Goal: Use online tool/utility: Use online tool/utility

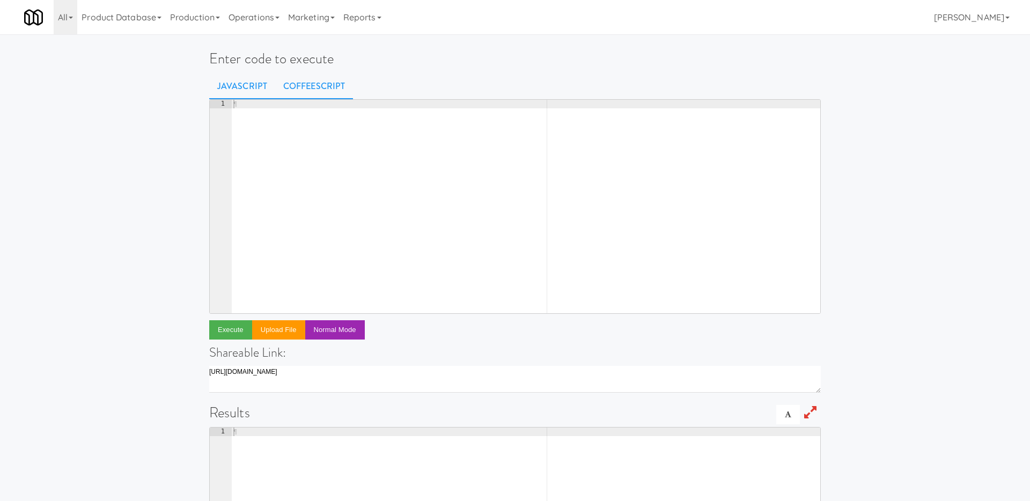
click at [298, 78] on link "CoffeeScript" at bounding box center [314, 86] width 78 height 27
click at [298, 136] on div "¶" at bounding box center [525, 215] width 589 height 231
paste textarea ")()"
type textarea ")()"
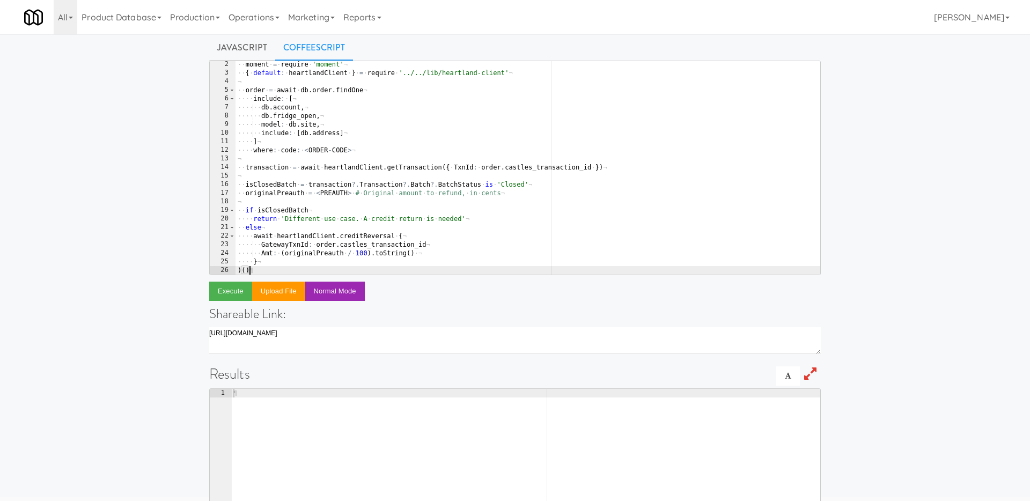
scroll to position [39, 0]
click at [589, 160] on div "·· moment · = · require · 'moment' ¬ ·· { · default : · heartlandClient · } · =…" at bounding box center [528, 175] width 585 height 231
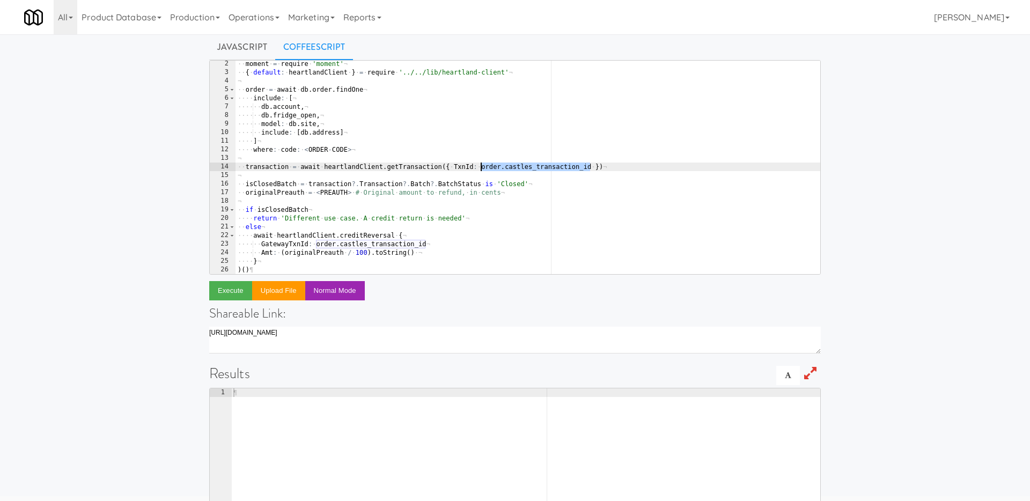
drag, startPoint x: 591, startPoint y: 165, endPoint x: 481, endPoint y: 165, distance: 110.0
click at [481, 165] on div "·· moment · = · require · 'moment' ¬ ·· { · default : · heartlandClient · } · =…" at bounding box center [528, 175] width 585 height 231
paste textarea "1091732791"
click at [481, 168] on div "·· moment · = · require · 'moment' ¬ ·· { · default : · heartlandClient · } · =…" at bounding box center [528, 175] width 585 height 231
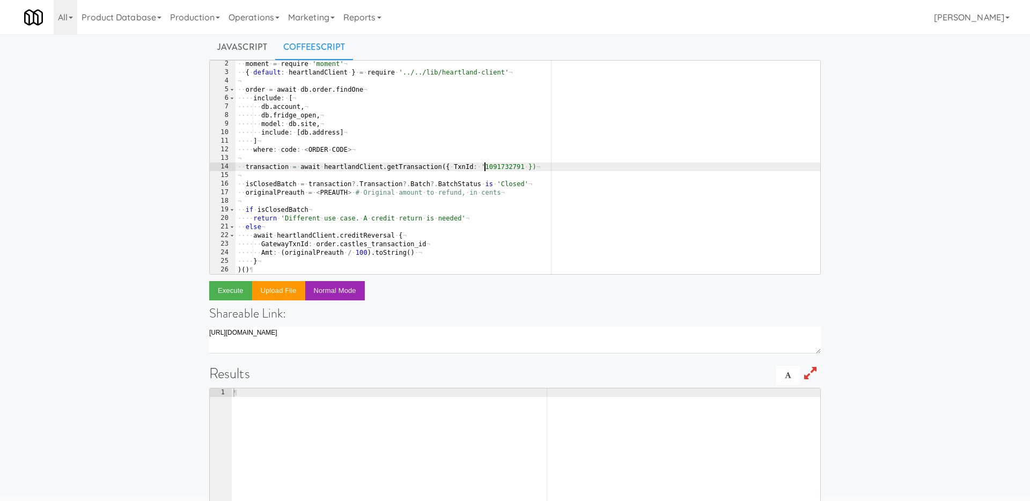
click at [523, 169] on div "·· moment · = · require · 'moment' ¬ ·· { · default : · heartlandClient · } · =…" at bounding box center [528, 175] width 585 height 231
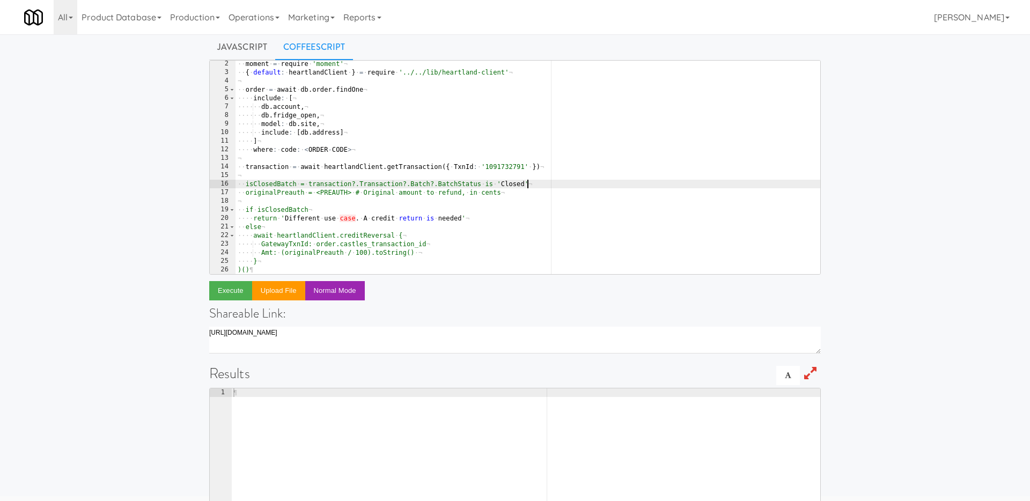
click at [541, 188] on div "·· moment · = · require · 'moment' ¬ ·· { · default : · heartlandClient · } · =…" at bounding box center [528, 175] width 585 height 231
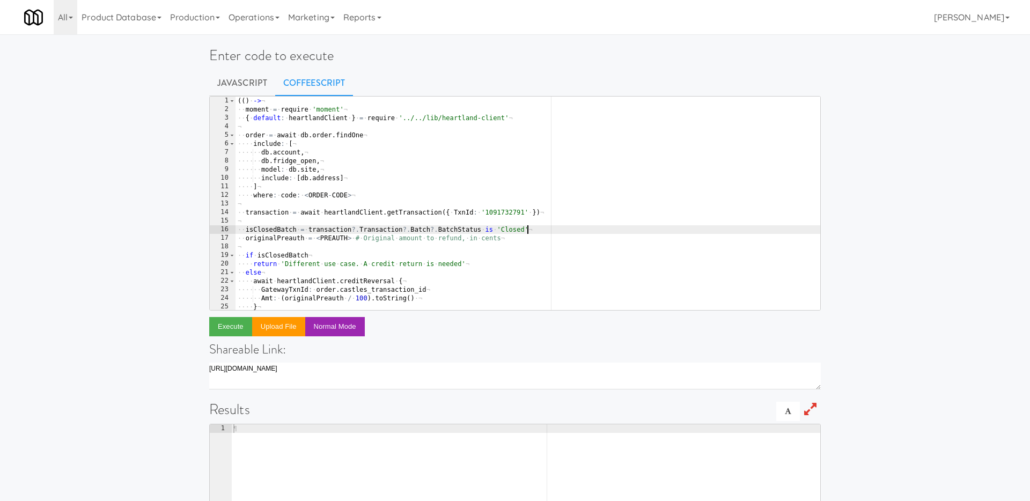
scroll to position [0, 0]
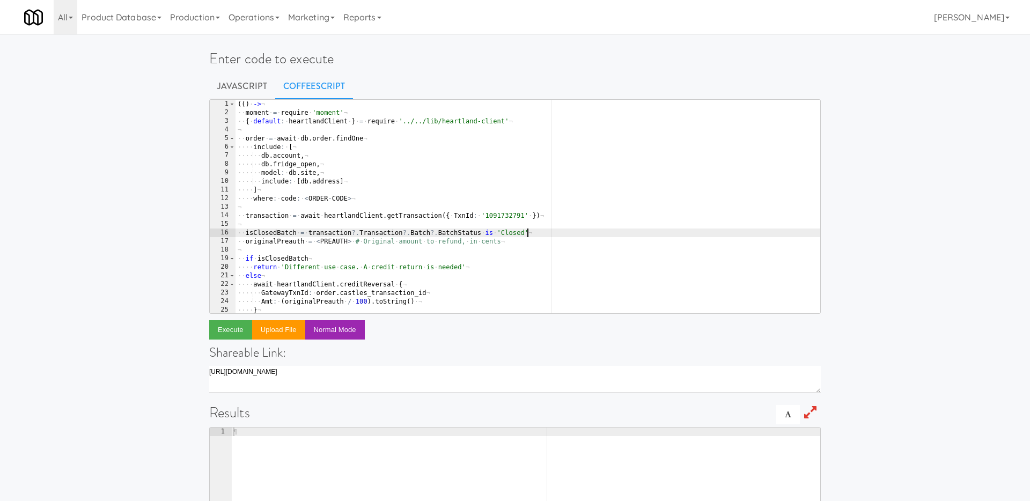
click at [385, 194] on div "( ( ) · -> ¬ ·· moment · = · require · 'moment' ¬ ·· { · default : · heartlandC…" at bounding box center [528, 215] width 585 height 231
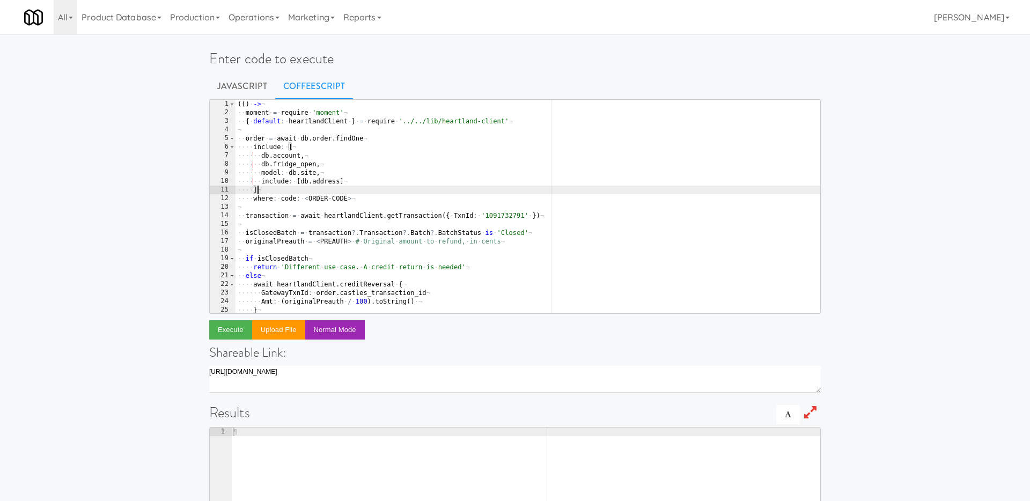
scroll to position [0, 1]
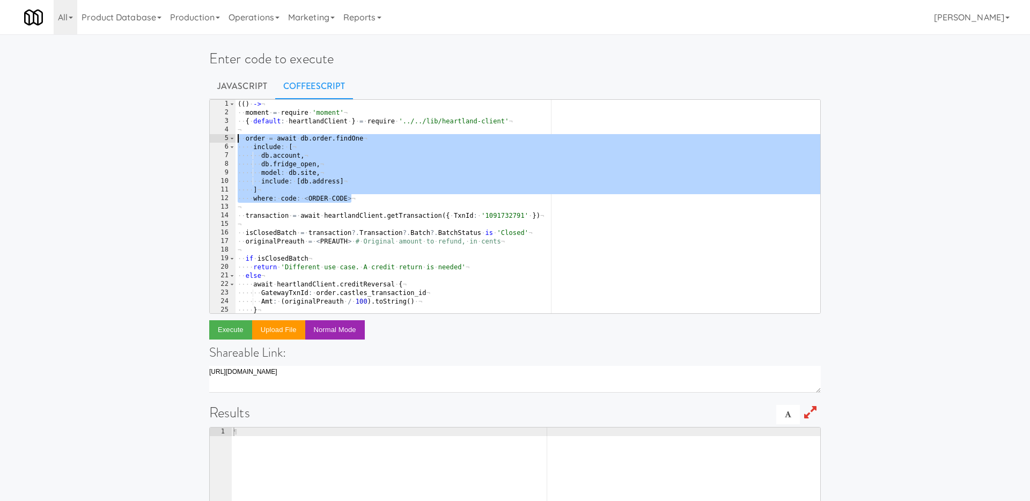
drag, startPoint x: 379, startPoint y: 198, endPoint x: 226, endPoint y: 136, distance: 164.4
click at [226, 136] on pre "] 1 2 3 4 5 6 7 8 9 10 11 12 13 14 15 16 17 18 19 20 21 22 23 24 25 26 ( ( ) · …" at bounding box center [515, 206] width 612 height 215
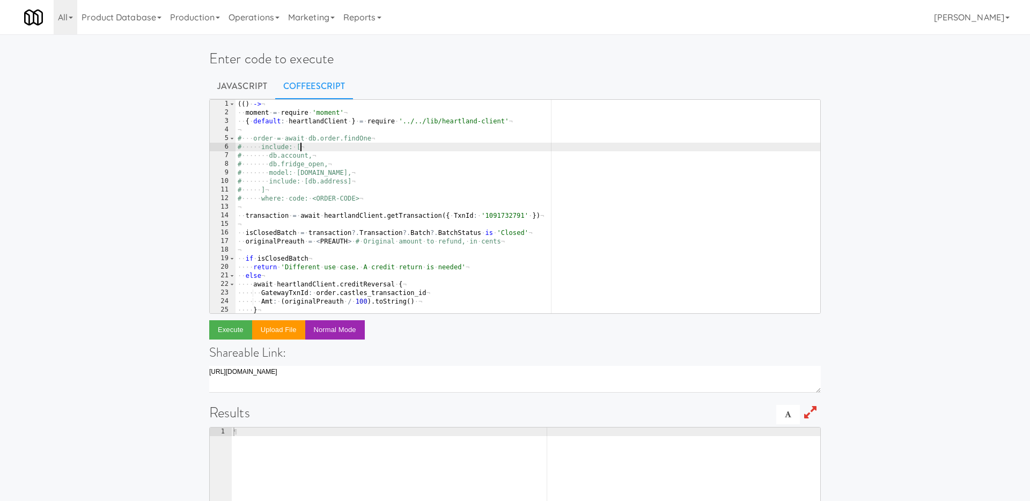
click at [412, 148] on div "( ( ) · -> ¬ ·· moment · = · require · 'moment' ¬ ·· { · default : · heartlandC…" at bounding box center [528, 215] width 585 height 231
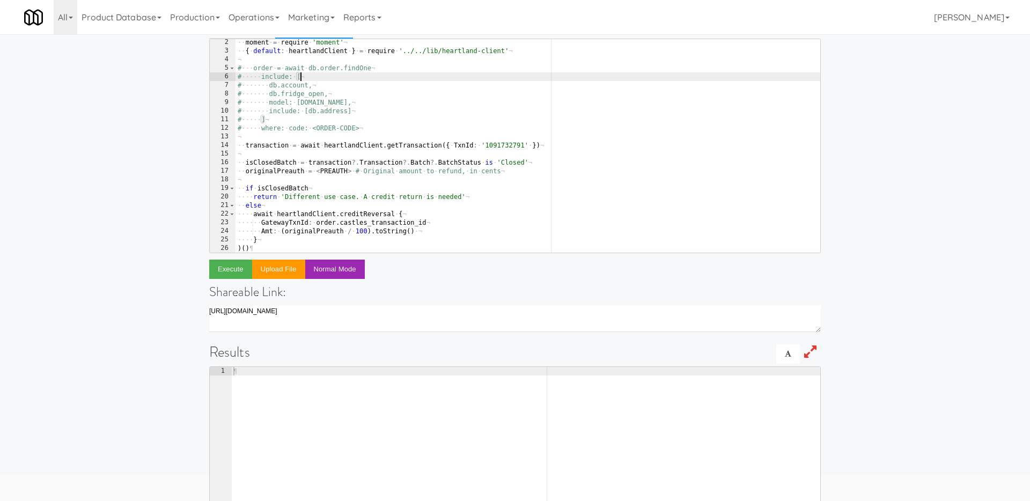
scroll to position [70, 0]
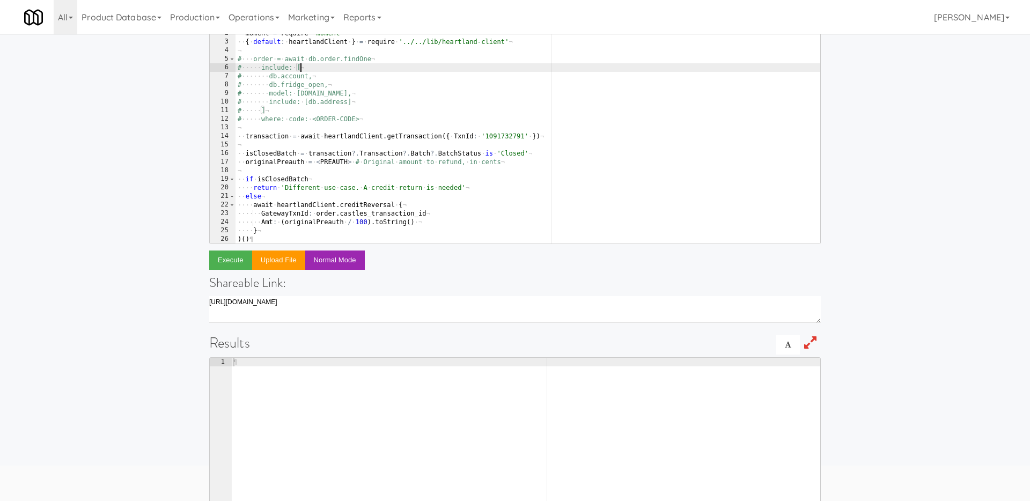
click at [482, 204] on div "·· moment · = · require · 'moment' ¬ ·· { · default : · heartlandClient · } · =…" at bounding box center [528, 144] width 585 height 231
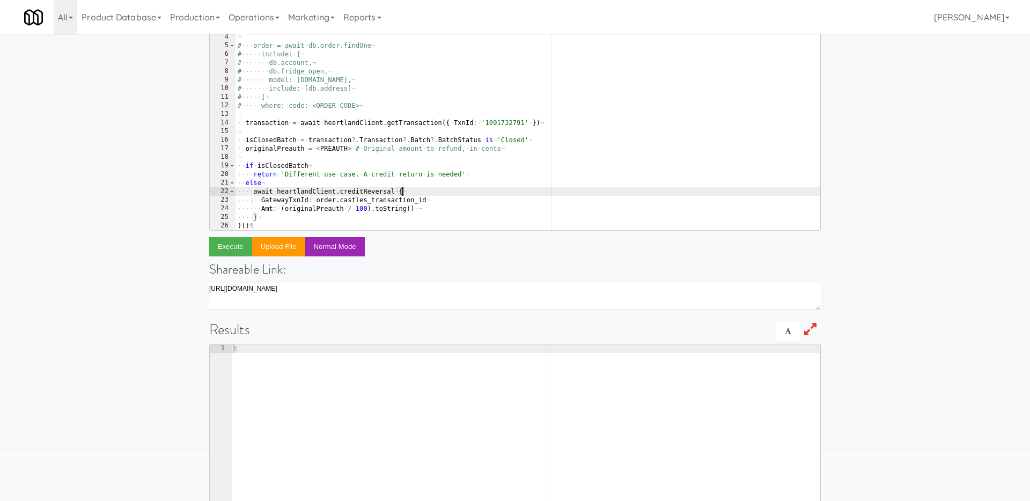
scroll to position [84, 0]
click at [430, 210] on div "·· moment · = · require · 'moment' ¬ ·· { · default : · heartlandClient · } · =…" at bounding box center [528, 130] width 585 height 231
drag, startPoint x: 350, startPoint y: 150, endPoint x: 317, endPoint y: 150, distance: 33.3
click at [317, 150] on div "·· moment · = · require · 'moment' ¬ ·· { · default : · heartlandClient · } · =…" at bounding box center [528, 130] width 585 height 231
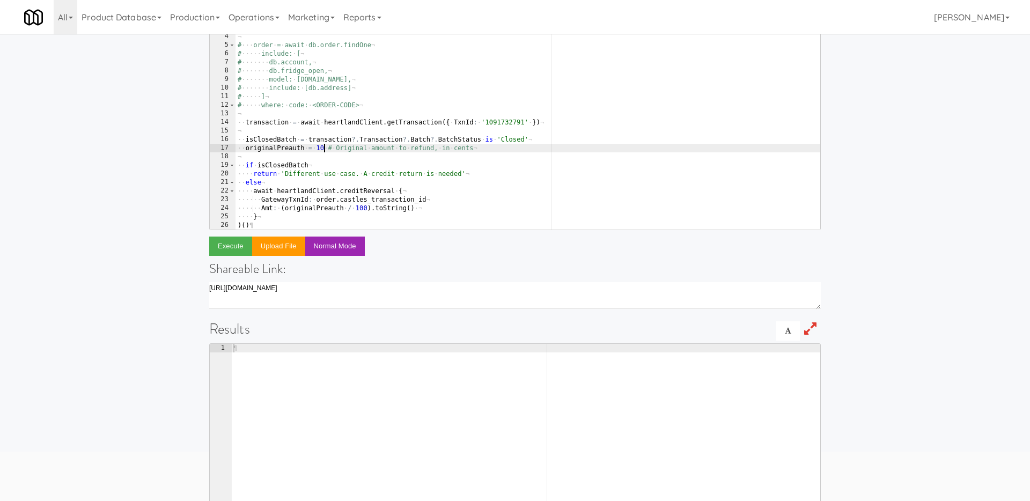
type textarea "originalPreauth = 100 # Original amount to refund, in cents"
click at [503, 149] on div "·· moment · = · require · 'moment' ¬ ·· { · default : · heartlandClient · } · =…" at bounding box center [528, 130] width 585 height 231
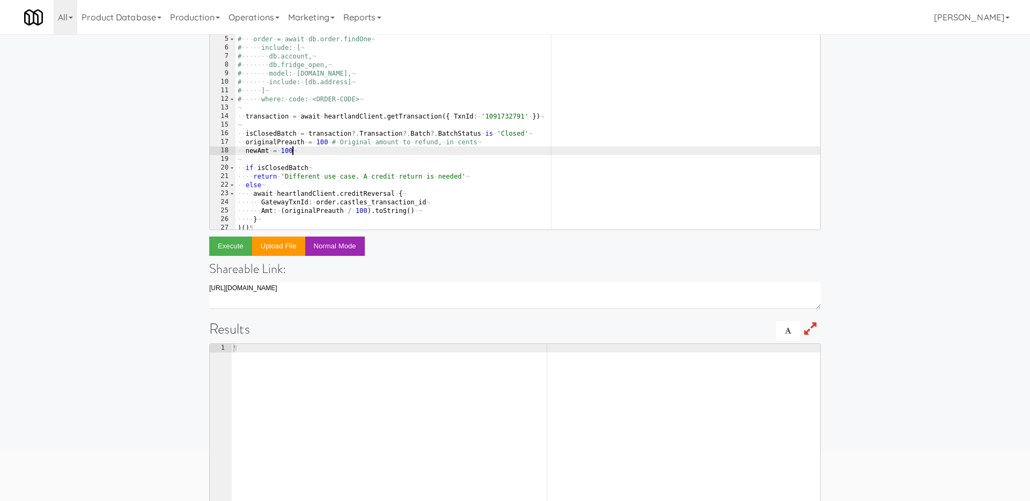
scroll to position [17, 0]
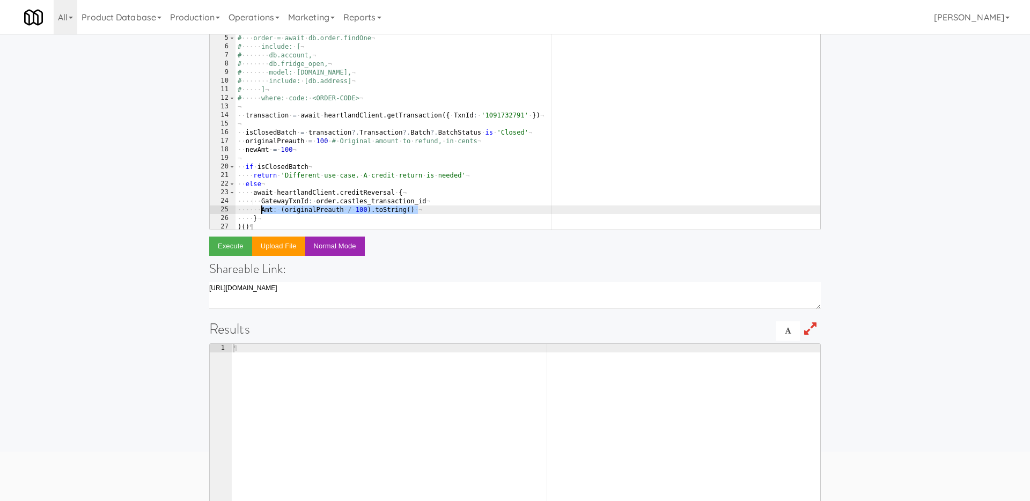
drag, startPoint x: 419, startPoint y: 210, endPoint x: 260, endPoint y: 210, distance: 159.3
click at [260, 210] on div "·· moment · = · require · 'moment' ¬ ·· { · default : · heartlandClient · } · =…" at bounding box center [528, 123] width 585 height 231
click at [422, 211] on div "·· moment · = · require · 'moment' ¬ ·· { · default : · heartlandClient · } · =…" at bounding box center [528, 123] width 585 height 231
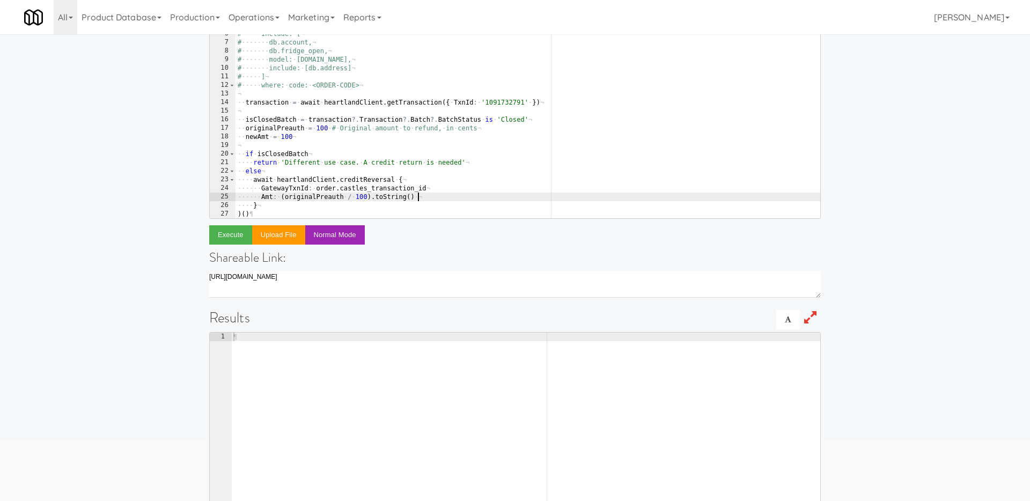
type textarea "Amt: (originalPreauth / 100).toString()"
drag, startPoint x: 428, startPoint y: 197, endPoint x: 280, endPoint y: 198, distance: 148.1
click at [280, 198] on div "·· { · default : · heartlandClient · } · = · require · '../../lib/heartland-cli…" at bounding box center [528, 119] width 585 height 231
click at [310, 207] on div "·· { · default : · heartlandClient · } · = · require · '../../lib/heartland-cli…" at bounding box center [528, 119] width 585 height 231
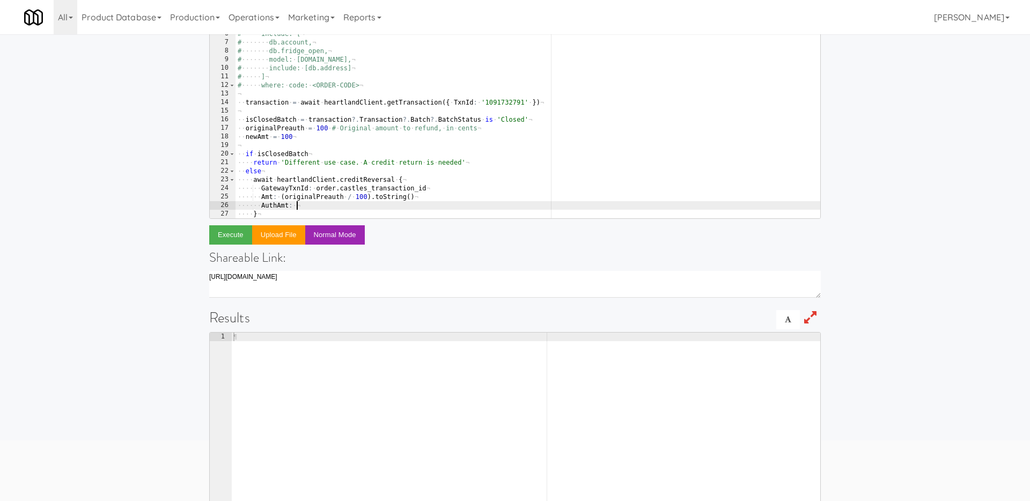
paste textarea "(originalPreauth / 100).toString()"
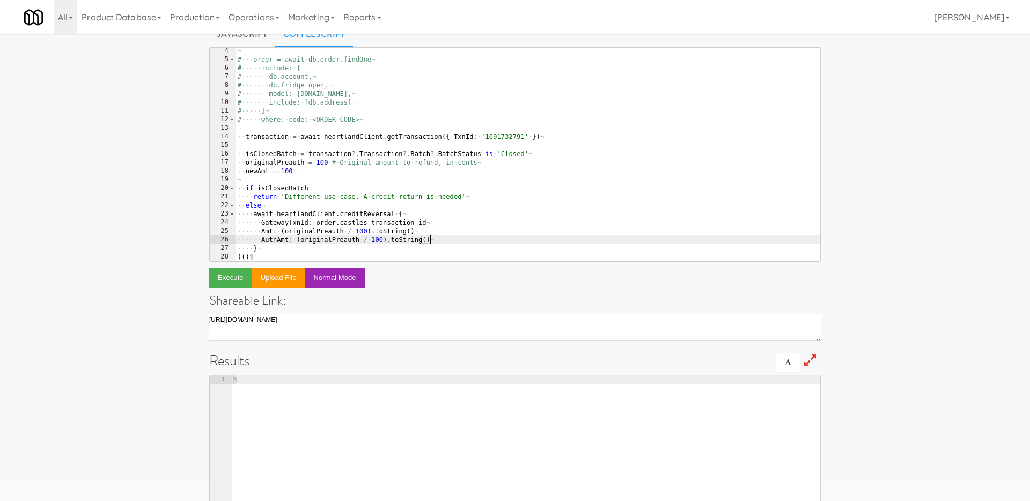
scroll to position [36, 0]
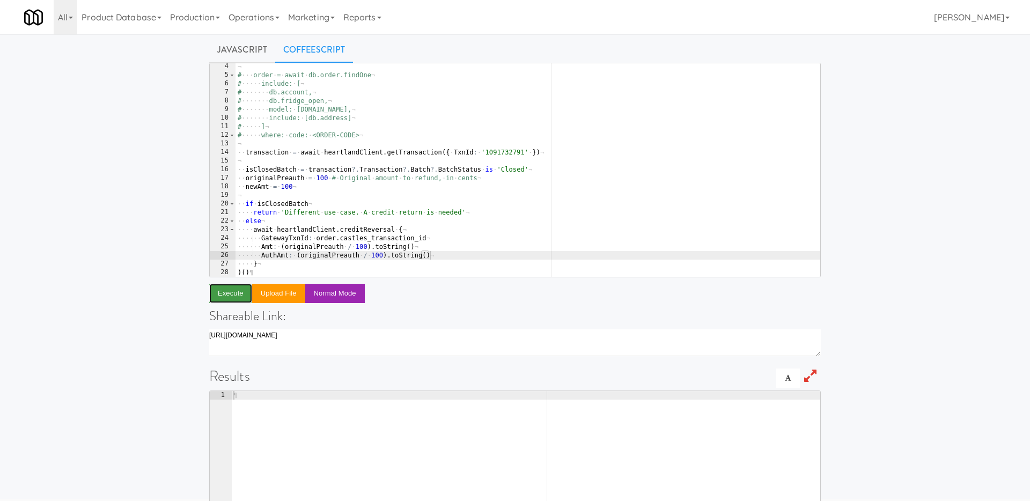
click at [218, 297] on button "Execute" at bounding box center [230, 293] width 43 height 19
click at [399, 151] on div "¬ # ··· order · = · await · db.order.findOne ¬ # ····· include: · [ ¬ # ·······…" at bounding box center [528, 177] width 585 height 231
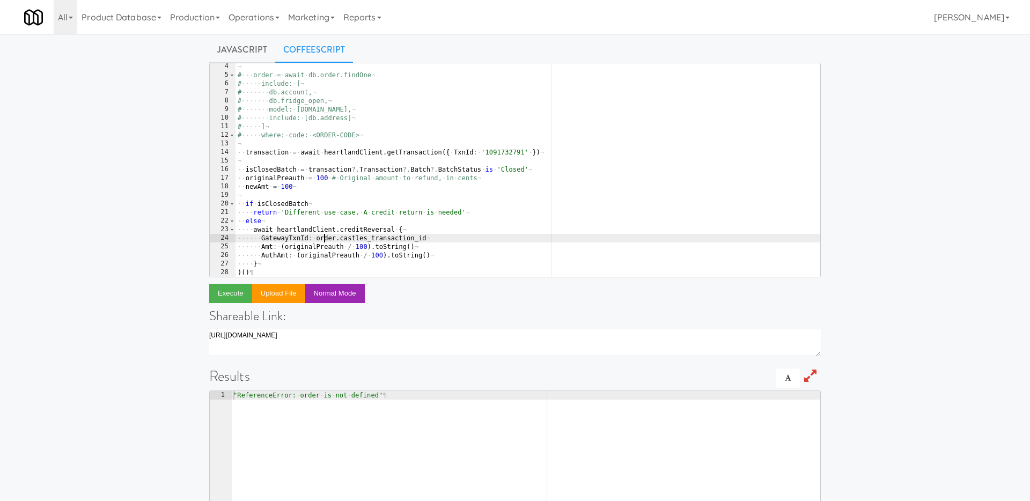
click at [323, 240] on div "¬ # ··· order · = · await · db.order.findOne ¬ # ····· include: · [ ¬ # ·······…" at bounding box center [528, 177] width 585 height 231
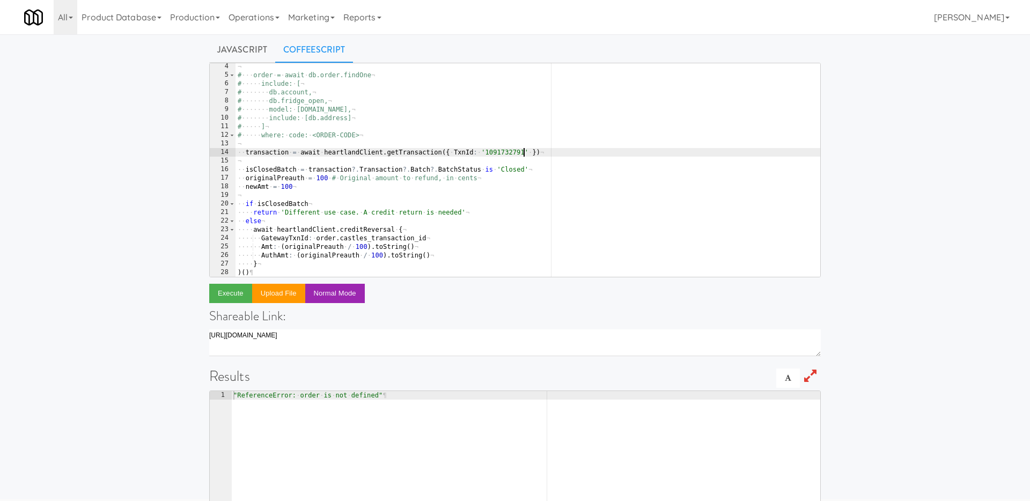
drag, startPoint x: 524, startPoint y: 151, endPoint x: 504, endPoint y: 151, distance: 19.8
click at [504, 151] on div "¬ # ··· order · = · await · db.order.findOne ¬ # ····· include: · [ ¬ # ·······…" at bounding box center [528, 177] width 585 height 231
click at [526, 150] on div "¬ # ··· order · = · await · db.order.findOne ¬ # ····· include: · [ ¬ # ·······…" at bounding box center [528, 177] width 585 height 231
drag, startPoint x: 524, startPoint y: 151, endPoint x: 486, endPoint y: 150, distance: 38.6
click at [486, 150] on div "¬ # ··· order · = · await · db.order.findOne ¬ # ····· include: · [ ¬ # ·······…" at bounding box center [528, 177] width 585 height 231
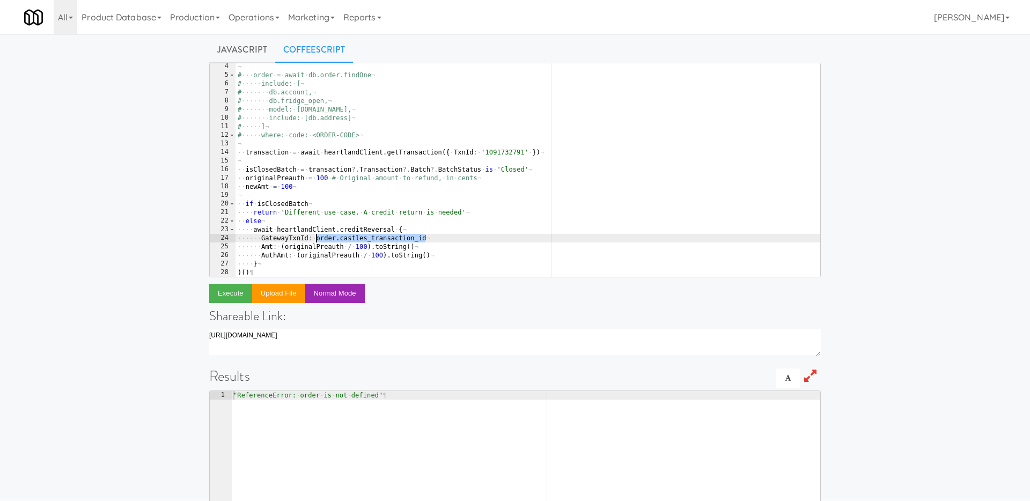
drag, startPoint x: 430, startPoint y: 238, endPoint x: 315, endPoint y: 239, distance: 114.8
click at [315, 239] on div "¬ # ··· order · = · await · db.order.findOne ¬ # ····· include: · [ ¬ # ·······…" at bounding box center [528, 177] width 585 height 231
paste textarea "1091732791"
click at [554, 156] on div "¬ # ··· order · = · await · db.order.findOne ¬ # ····· include: · [ ¬ # ·······…" at bounding box center [528, 177] width 585 height 231
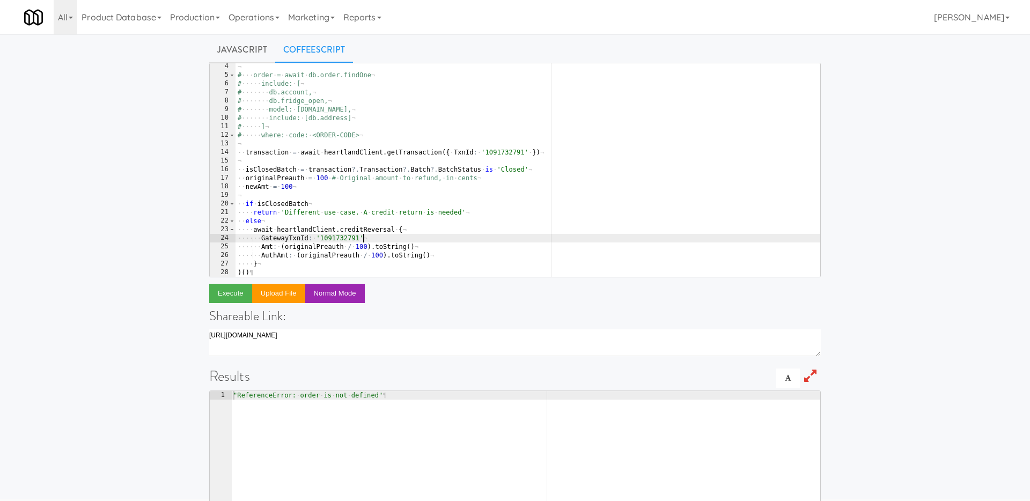
type textarea "transaction = await heartlandClient.getTransaction({ TxnId: '1091732791' })"
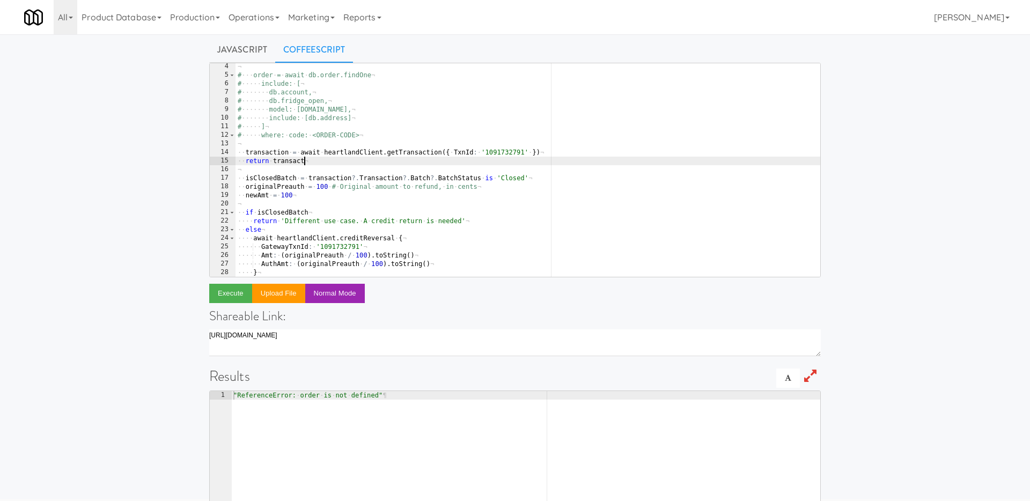
scroll to position [0, 6]
click at [238, 295] on button "Execute" at bounding box center [230, 293] width 43 height 19
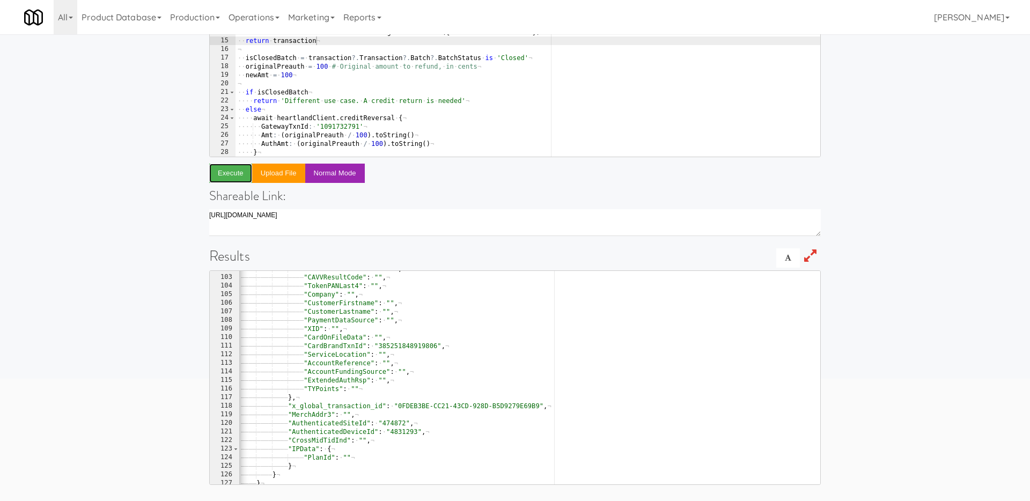
scroll to position [824, 0]
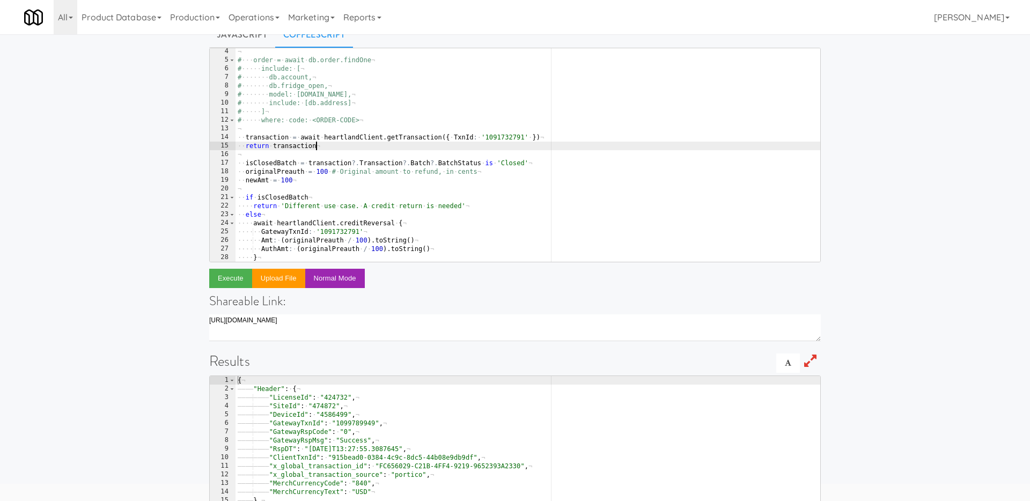
click at [346, 144] on div "¬ # ··· order · = · await · db.order.findOne ¬ # ····· include: · [ ¬ # ·······…" at bounding box center [528, 162] width 585 height 231
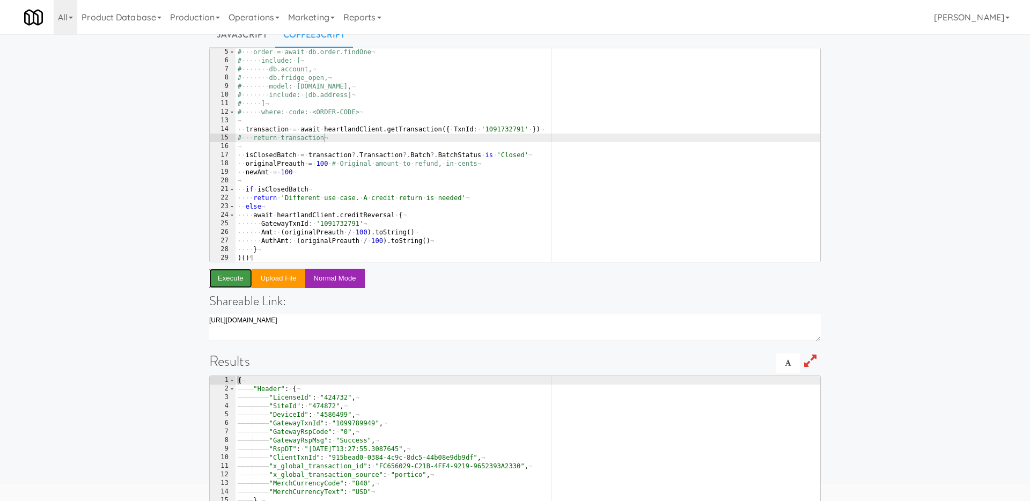
click at [223, 283] on button "Execute" at bounding box center [230, 278] width 43 height 19
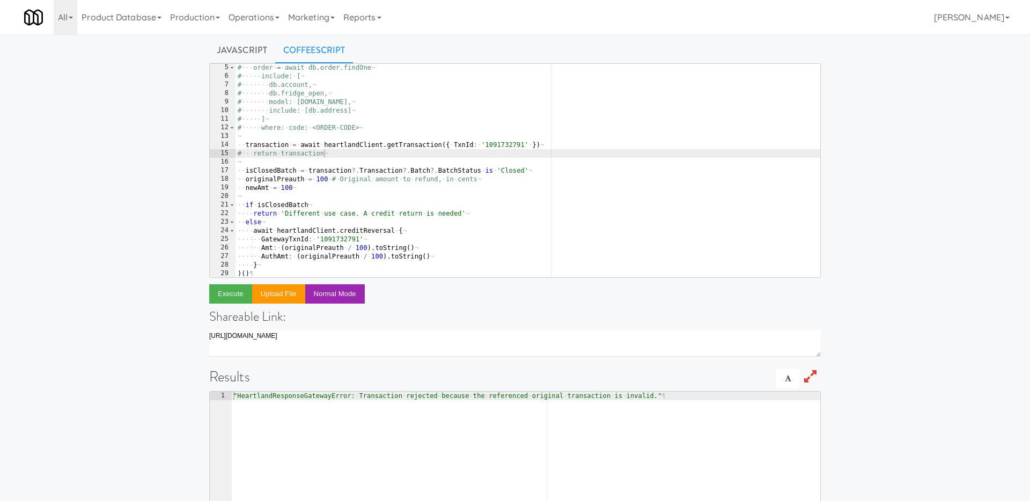
click at [503, 146] on div "# ··· order · = · await · db.order.findOne ¬ # ····· include: · [ ¬ # ······· d…" at bounding box center [528, 178] width 585 height 231
paste textarea "200090747294"
click at [556, 229] on div "# ··· order · = · await · db.order.findOne ¬ # ····· include: · [ ¬ # ······· d…" at bounding box center [528, 178] width 585 height 231
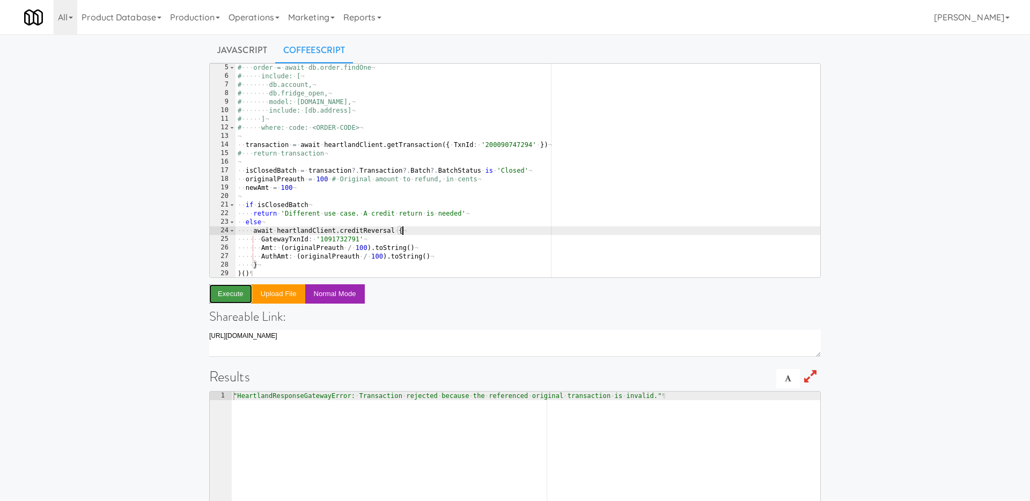
click at [220, 298] on button "Execute" at bounding box center [230, 293] width 43 height 19
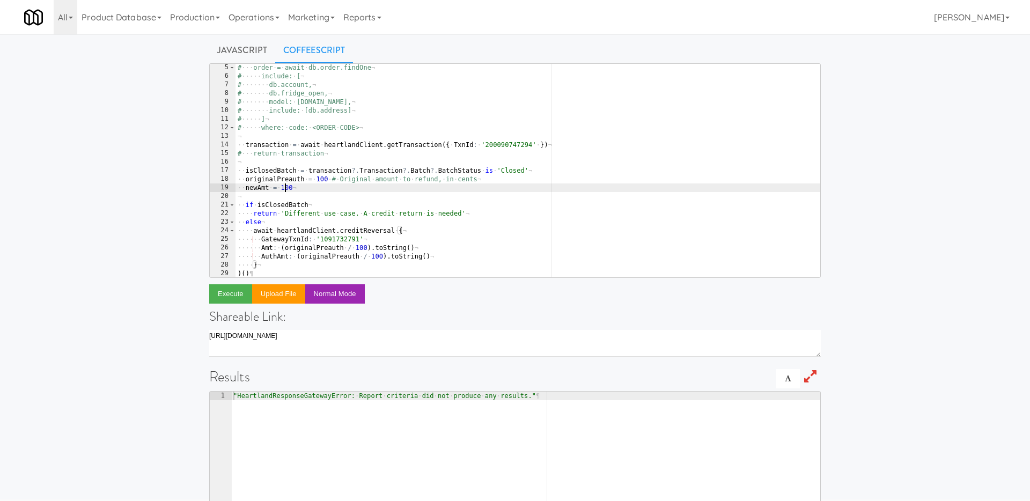
scroll to position [0, 4]
click at [285, 188] on div "# ··· order · = · await · db.order.findOne ¬ # ····· include: · [ ¬ # ······· d…" at bounding box center [528, 178] width 585 height 231
drag, startPoint x: 302, startPoint y: 188, endPoint x: 282, endPoint y: 188, distance: 20.4
click at [282, 188] on div "# ··· order · = · await · db.order.findOne ¬ # ····· include: · [ ¬ # ······· d…" at bounding box center [528, 178] width 585 height 231
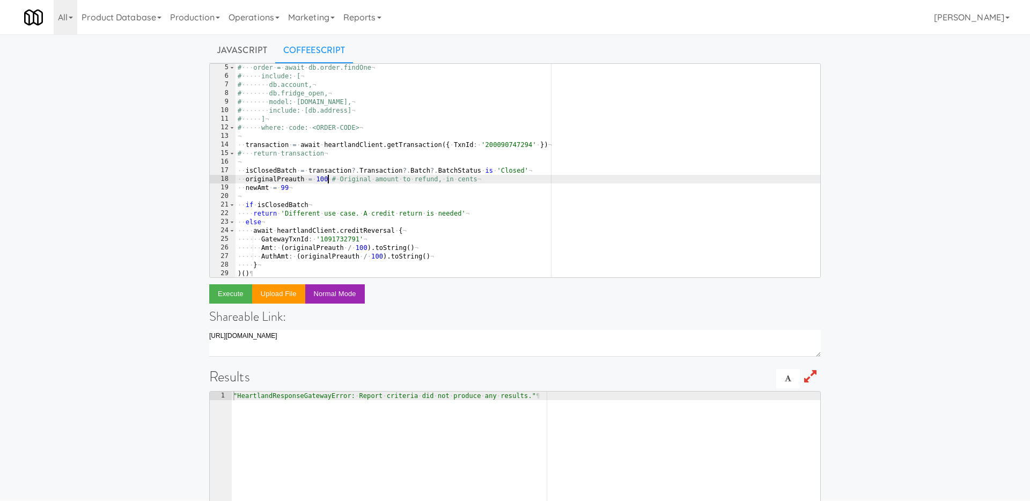
click at [327, 179] on div "# ··· order · = · await · db.order.findOne ¬ # ····· include: · [ ¬ # ······· d…" at bounding box center [528, 178] width 585 height 231
click at [303, 187] on div "# ··· order · = · await · db.order.findOne ¬ # ····· include: · [ ¬ # ······· d…" at bounding box center [528, 178] width 585 height 231
click at [223, 293] on button "Execute" at bounding box center [230, 293] width 43 height 19
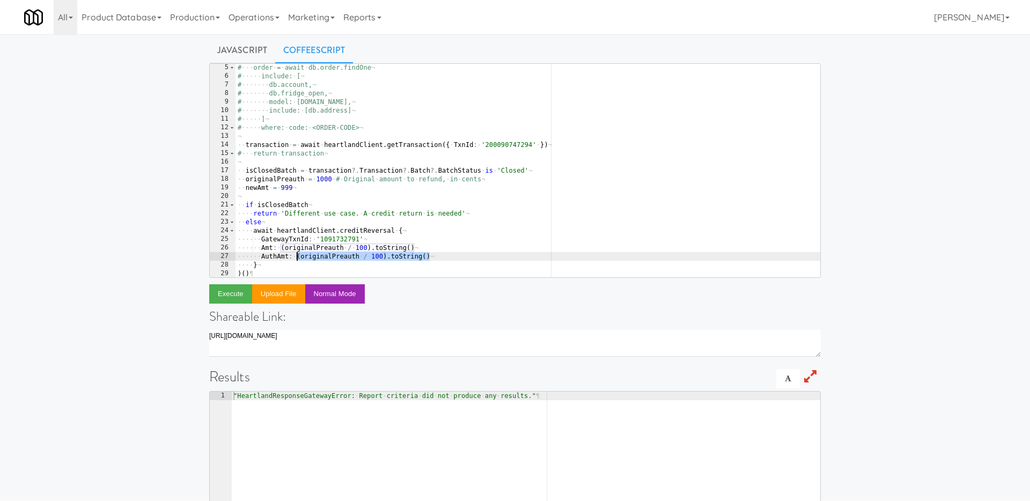
drag, startPoint x: 436, startPoint y: 257, endPoint x: 297, endPoint y: 259, distance: 139.5
click at [297, 259] on div "# ··· order · = · await · db.order.findOne ¬ # ····· include: · [ ¬ # ······· d…" at bounding box center [528, 178] width 585 height 231
click at [402, 254] on div "# ··· order · = · await · db.order.findOne ¬ # ····· include: · [ ¬ # ······· d…" at bounding box center [528, 178] width 585 height 231
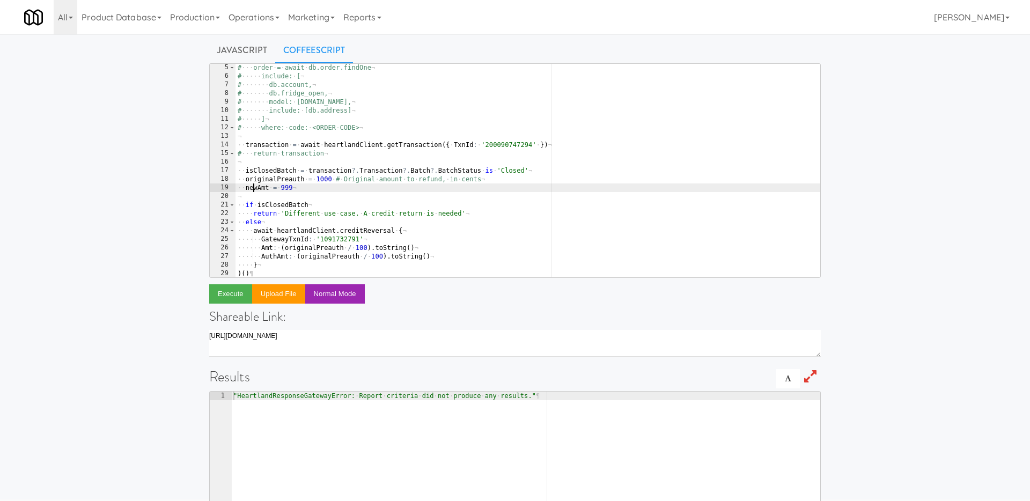
click at [255, 187] on div "# ··· order · = · await · db.order.findOne ¬ # ····· include: · [ ¬ # ······· d…" at bounding box center [528, 178] width 585 height 231
click at [318, 256] on div "# ··· order · = · await · db.order.findOne ¬ # ····· include: · [ ¬ # ······· d…" at bounding box center [528, 178] width 585 height 231
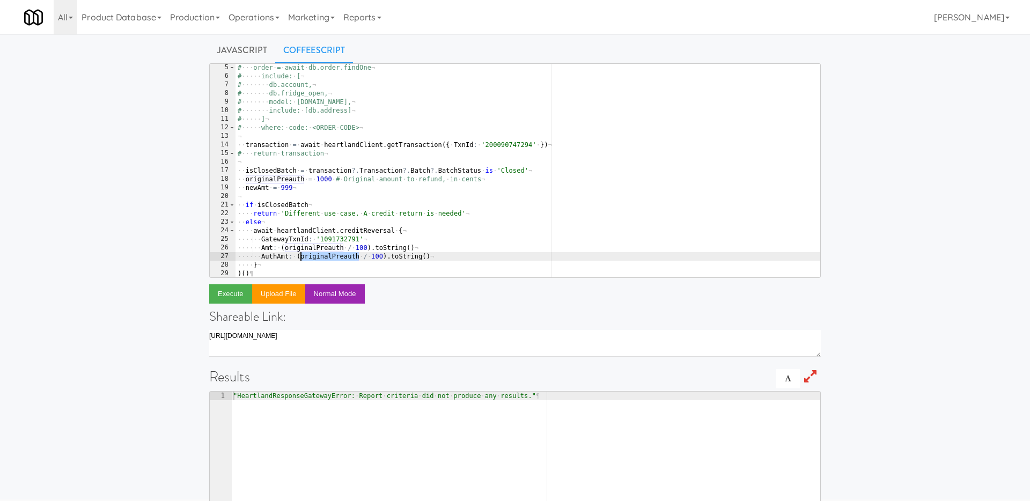
click at [318, 256] on div "# ··· order · = · await · db.order.findOne ¬ # ····· include: · [ ¬ # ······· d…" at bounding box center [528, 178] width 585 height 231
paste textarea "newAmt"
click at [456, 236] on div "# ··· order · = · await · db.order.findOne ¬ # ····· include: · [ ¬ # ······· d…" at bounding box center [528, 178] width 585 height 231
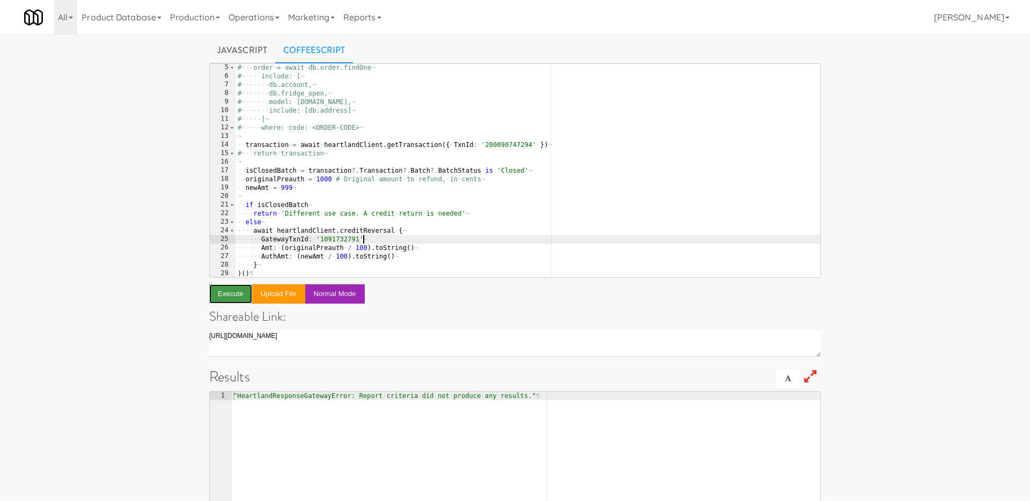
click at [227, 291] on button "Execute" at bounding box center [230, 293] width 43 height 19
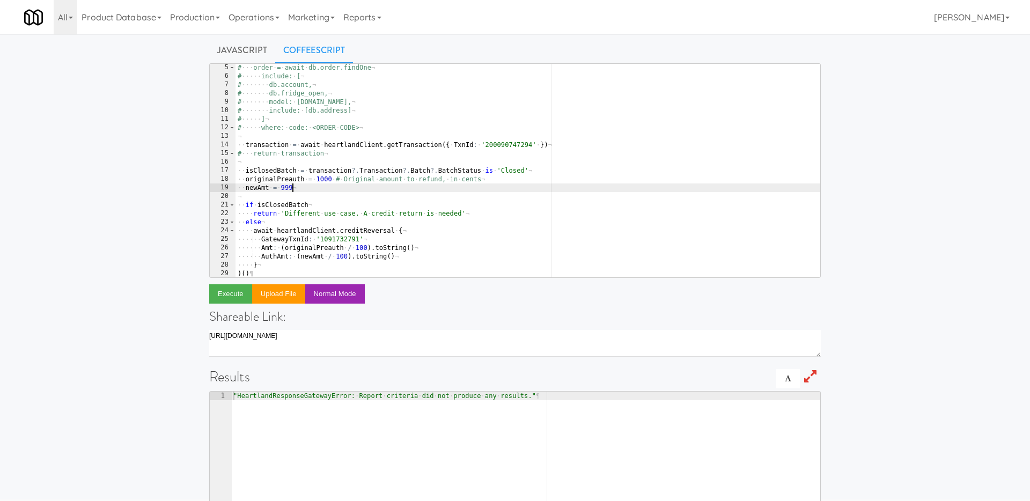
click at [293, 187] on div "# ··· order · = · await · db.order.findOne ¬ # ····· include: · [ ¬ # ······· d…" at bounding box center [528, 178] width 585 height 231
click at [523, 233] on div "# ··· order · = · await · db.order.findOne ¬ # ····· include: · [ ¬ # ······· d…" at bounding box center [528, 178] width 585 height 231
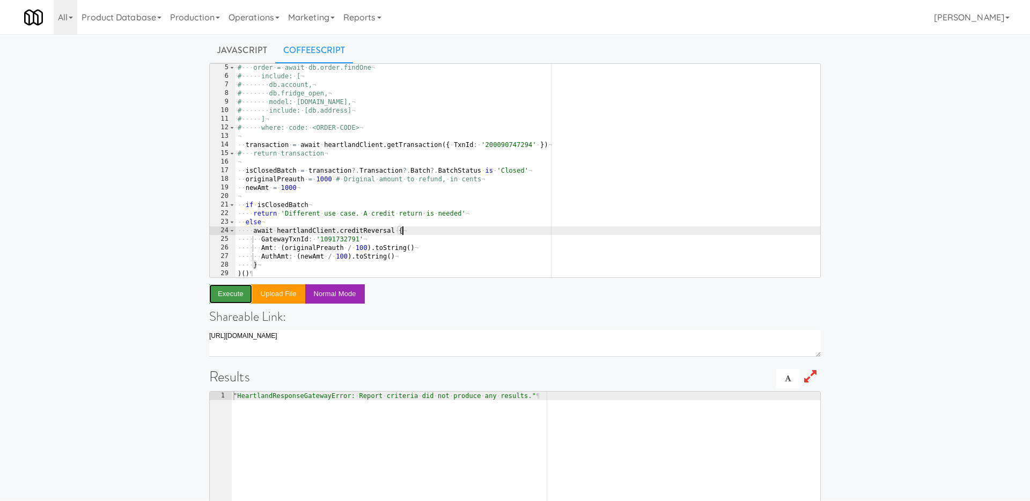
click at [226, 289] on button "Execute" at bounding box center [230, 293] width 43 height 19
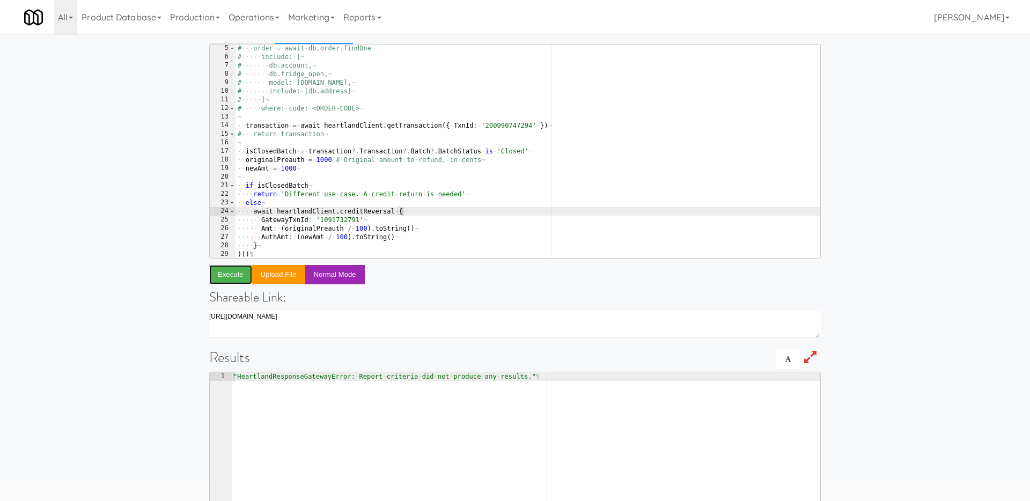
scroll to position [60, 0]
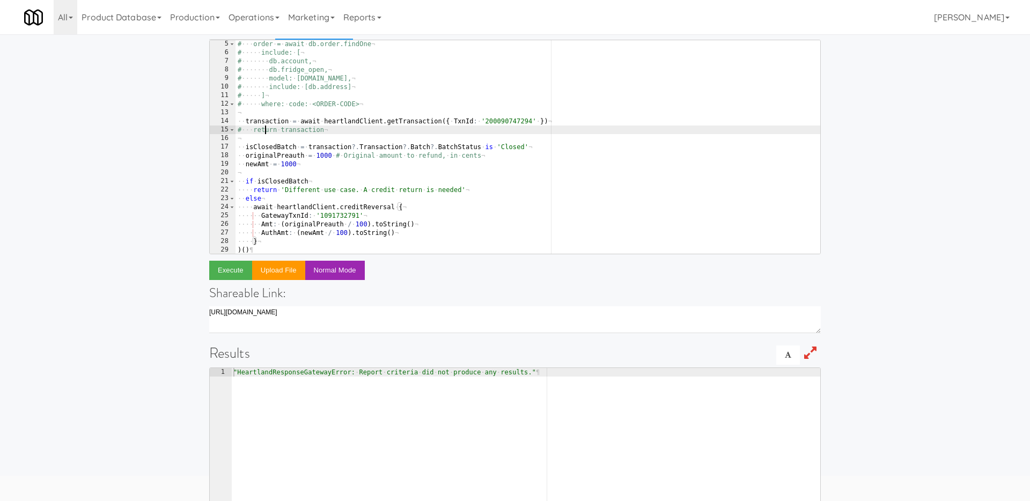
click at [264, 130] on div "# ··· order · = · await · db.order.findOne ¬ # ····· include: · [ ¬ # ······· d…" at bounding box center [528, 155] width 585 height 231
click at [222, 270] on button "Execute" at bounding box center [230, 270] width 43 height 19
click at [508, 119] on div "# ··· order · = · await · db.order.findOne ¬ # ····· include: · [ ¬ # ······· d…" at bounding box center [528, 155] width 585 height 231
paste textarea "1099960172"
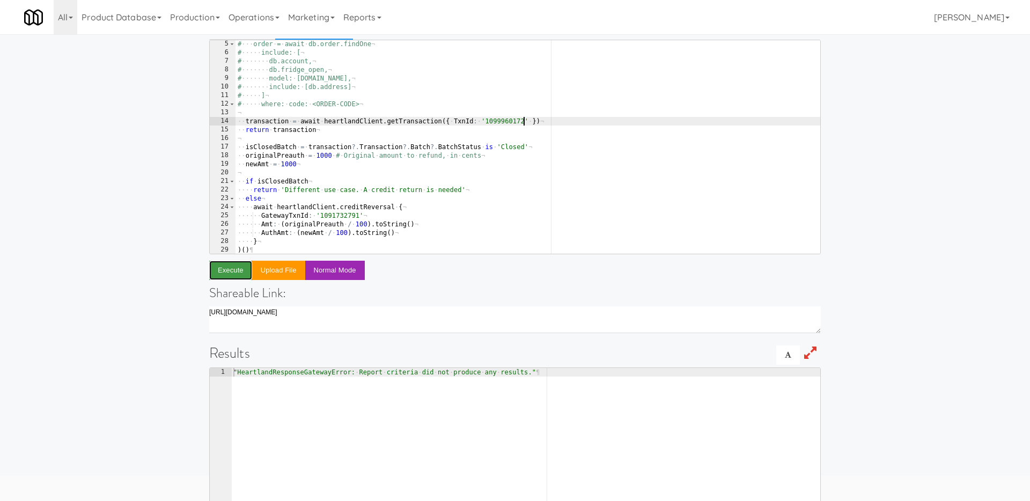
click at [223, 271] on button "Execute" at bounding box center [230, 270] width 43 height 19
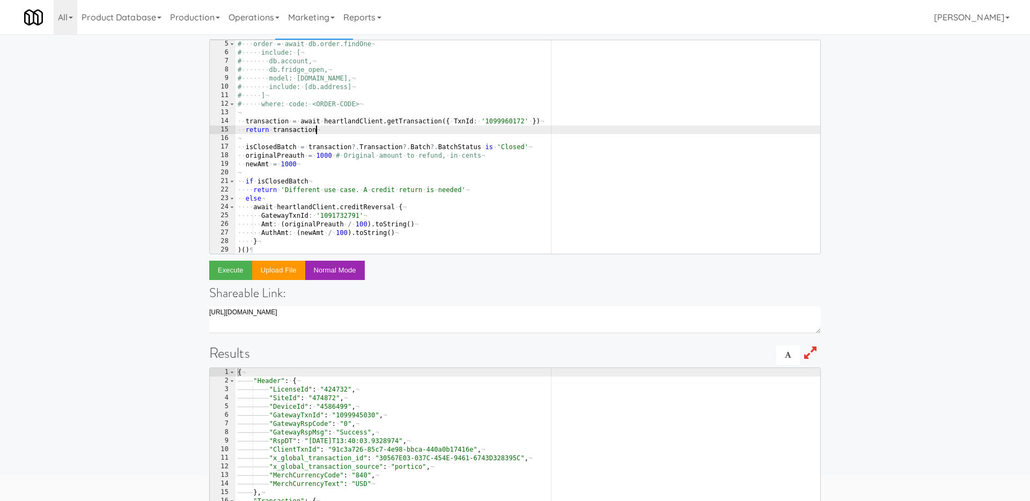
click at [329, 130] on div "# ··· order · = · await · db.order.findOne ¬ # ····· include: · [ ¬ # ······· d…" at bounding box center [528, 155] width 585 height 231
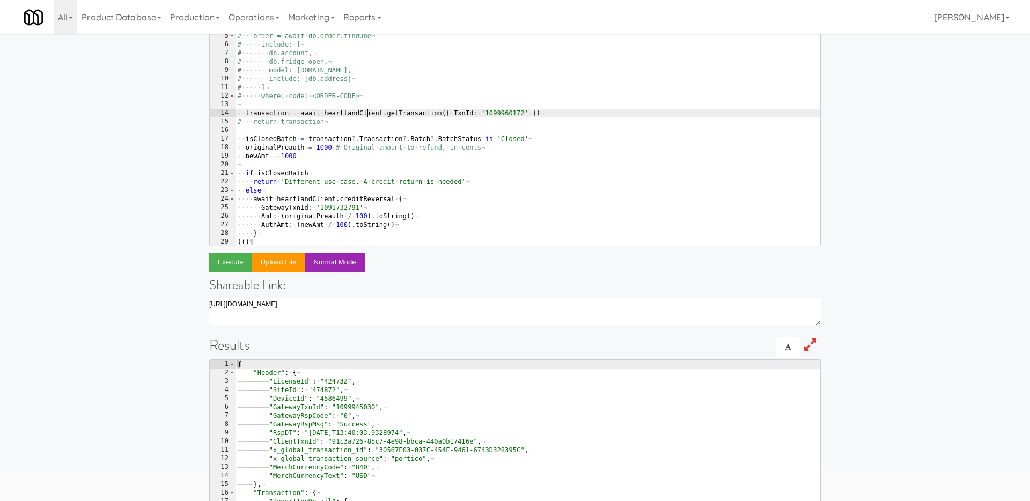
click at [367, 110] on div "# ··· order · = · await · db.order.findOne ¬ # ····· include: · [ ¬ # ······· d…" at bounding box center [528, 147] width 585 height 231
type textarea "transaction = await heartlandClient.getTransaction({ TxnId: '1099960172' })"
click at [379, 104] on div "# ··· order · = · await · db.order.findOne ¬ # ····· include: · [ ¬ # ······· d…" at bounding box center [528, 147] width 585 height 231
type textarea "T"
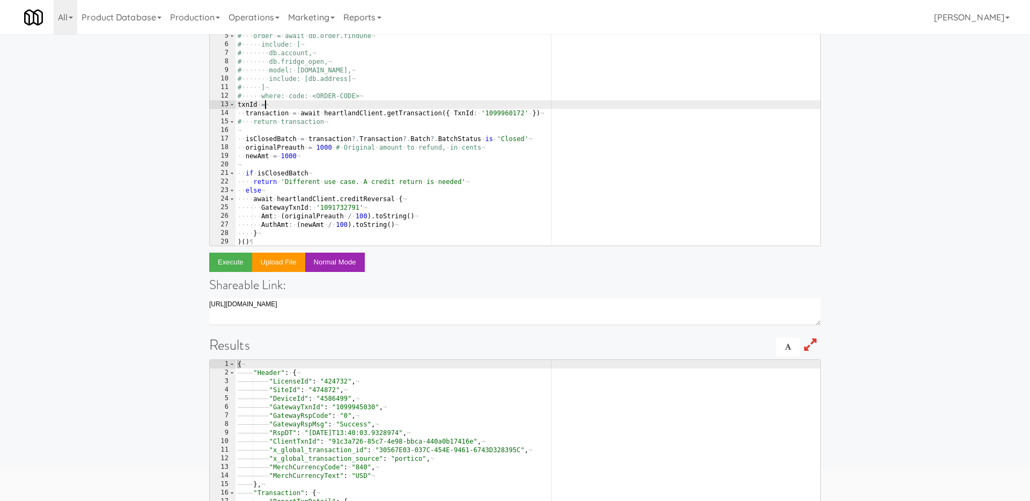
scroll to position [0, 2]
paste textarea "1099960172"
click at [248, 106] on div "# ··· order · = · await · db.order.findOne ¬ # ····· include: · [ ¬ # ······· d…" at bounding box center [528, 147] width 585 height 231
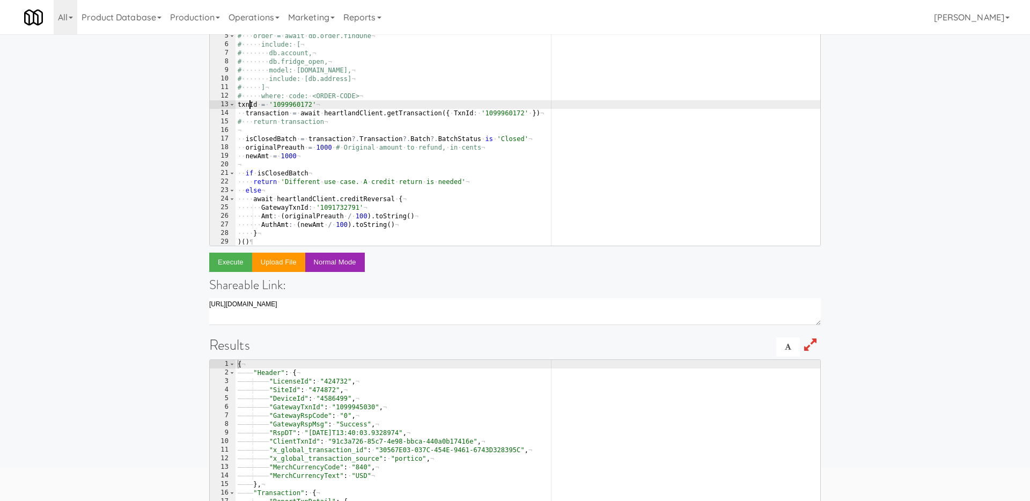
click at [248, 106] on div "# ··· order · = · await · db.order.findOne ¬ # ····· include: · [ ¬ # ······· d…" at bounding box center [528, 147] width 585 height 231
drag, startPoint x: 527, startPoint y: 113, endPoint x: 480, endPoint y: 112, distance: 46.7
click at [480, 112] on div "# ··· order · = · await · db.order.findOne ¬ # ····· include: · [ ¬ # ······· d…" at bounding box center [528, 147] width 585 height 231
paste textarea "txnId"
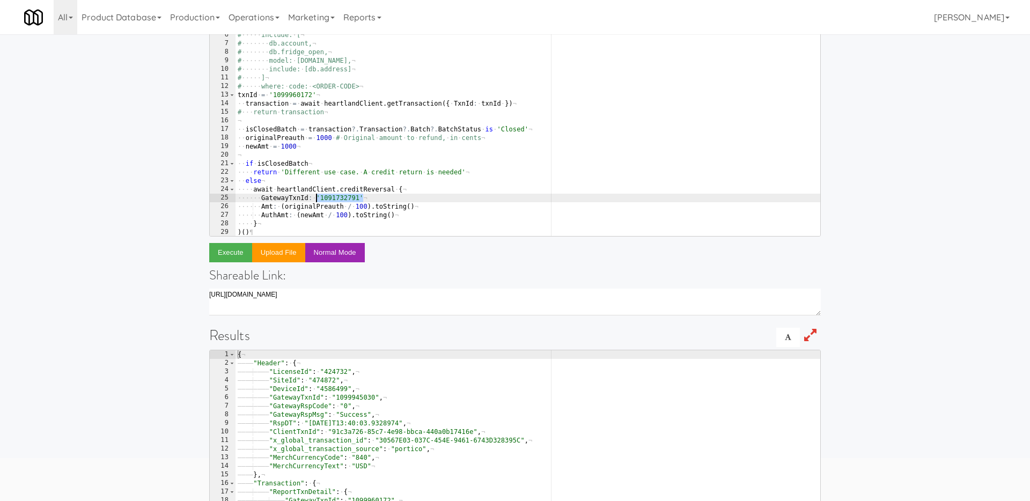
drag, startPoint x: 365, startPoint y: 196, endPoint x: 318, endPoint y: 198, distance: 47.2
click at [318, 198] on div "# ··· order · = · await · db.order.findOne ¬ # ····· include: · [ ¬ # ······· d…" at bounding box center [528, 137] width 585 height 231
paste textarea "txnId"
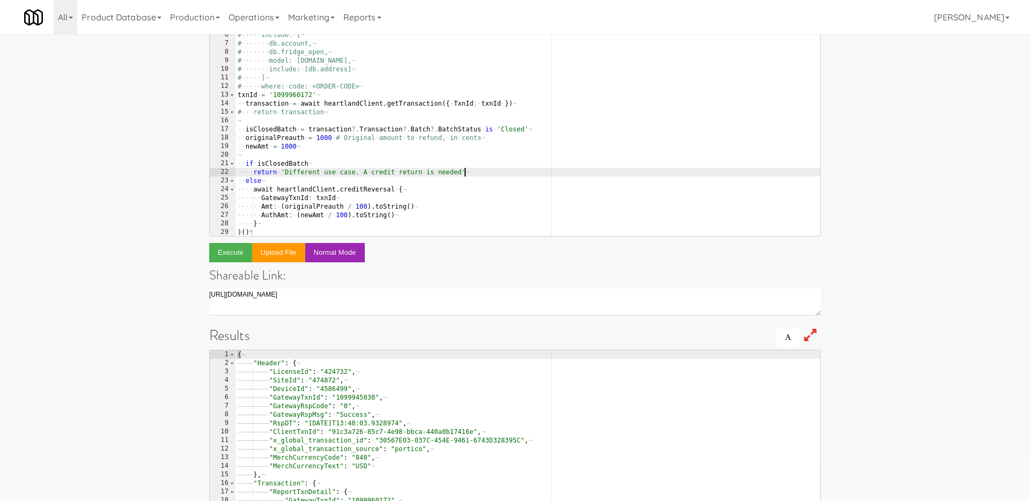
click at [468, 174] on div "# ··· order · = · await · db.order.findOne ¬ # ····· include: · [ ¬ # ······· d…" at bounding box center [528, 137] width 585 height 231
click at [226, 253] on button "Execute" at bounding box center [230, 252] width 43 height 19
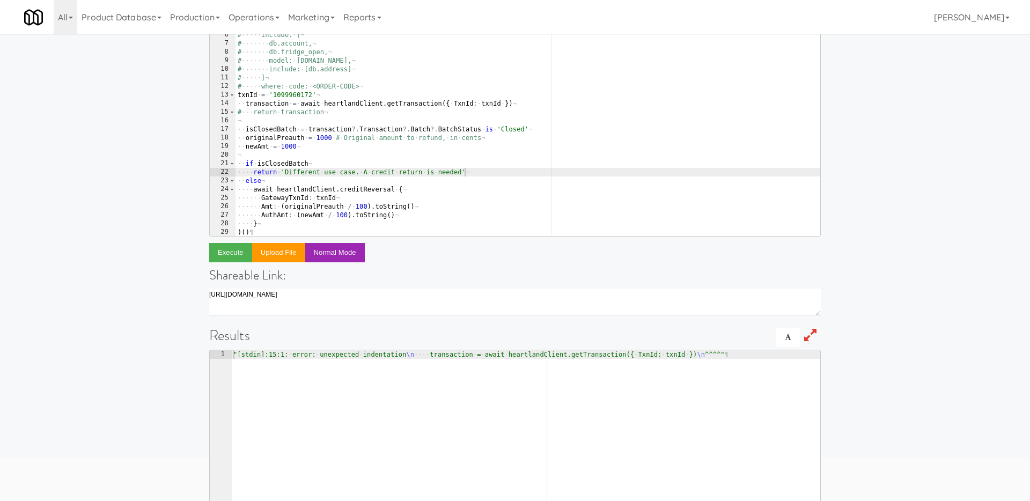
click at [238, 93] on div "# ··· order · = · await · db.order.findOne ¬ # ····· include: · [ ¬ # ······· d…" at bounding box center [528, 137] width 585 height 231
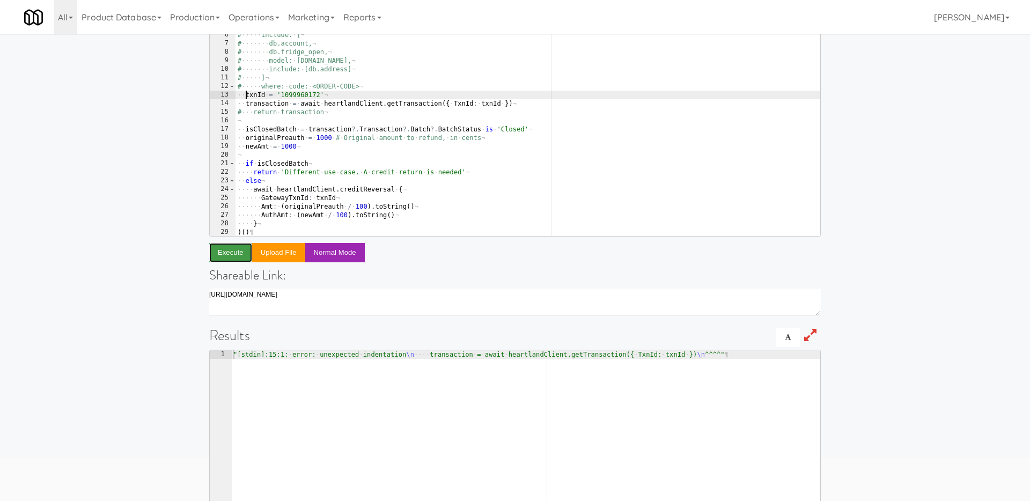
click at [225, 252] on button "Execute" at bounding box center [230, 252] width 43 height 19
click at [292, 97] on div "# ··· order · = · await · db.order.findOne ¬ # ····· include: · [ ¬ # ······· d…" at bounding box center [528, 137] width 585 height 231
paste textarea "43680"
click at [231, 250] on button "Execute" at bounding box center [230, 252] width 43 height 19
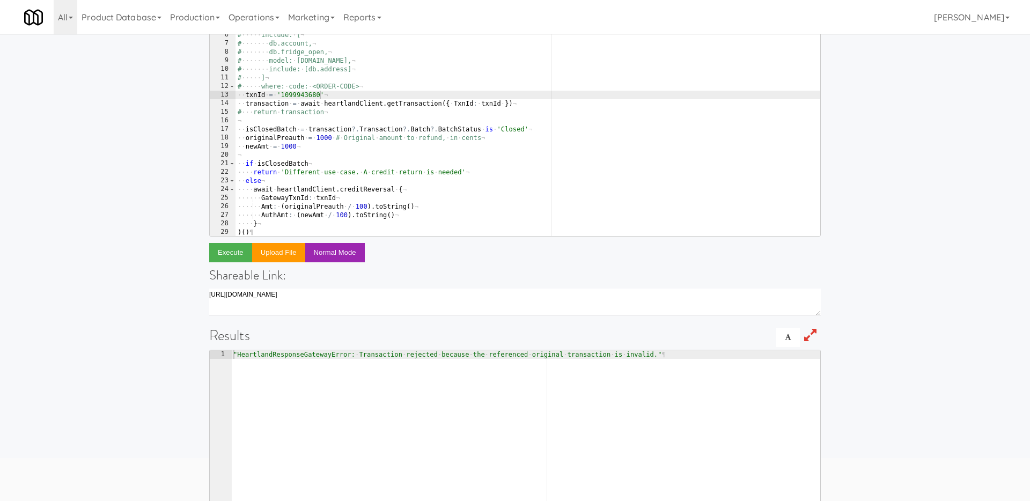
click at [310, 108] on div "# ··· order · = · await · db.order.findOne ¬ # ····· include: · [ ¬ # ······· d…" at bounding box center [528, 137] width 585 height 231
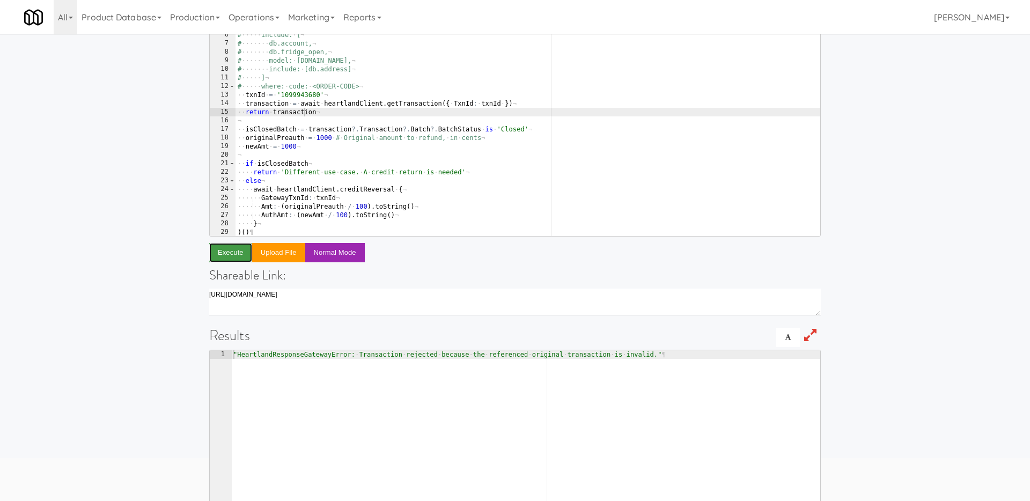
click at [231, 258] on button "Execute" at bounding box center [230, 252] width 43 height 19
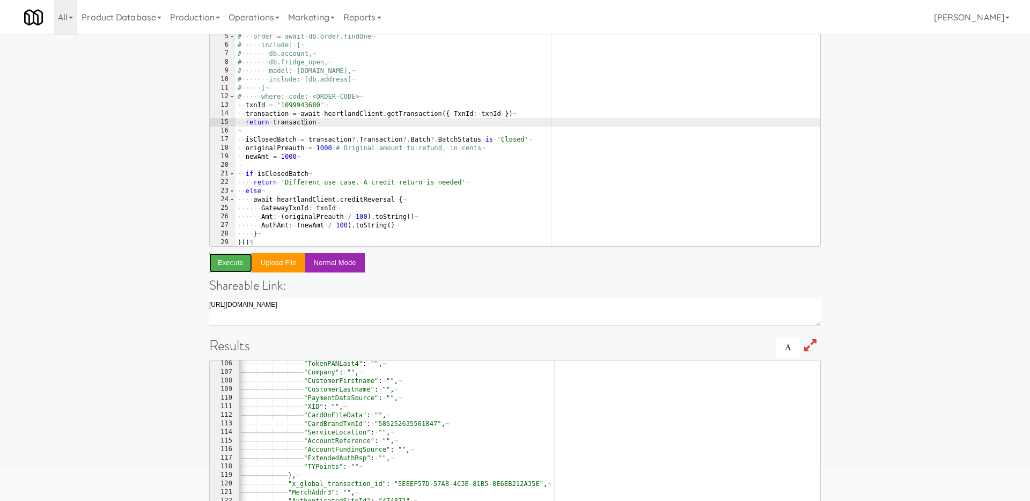
scroll to position [26, 0]
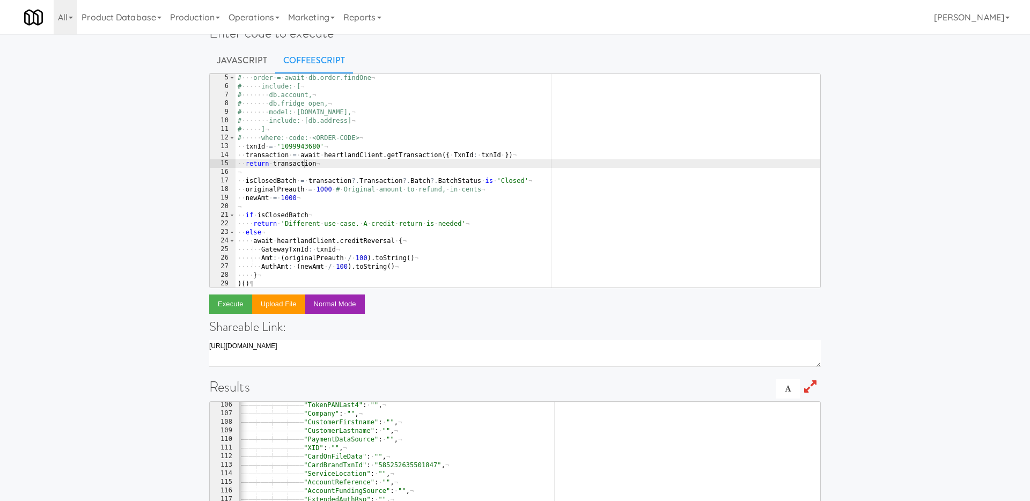
click at [301, 148] on div "# ··· order · = · await · db.order.findOne ¬ # ····· include: · [ ¬ # ······· d…" at bounding box center [528, 188] width 585 height 231
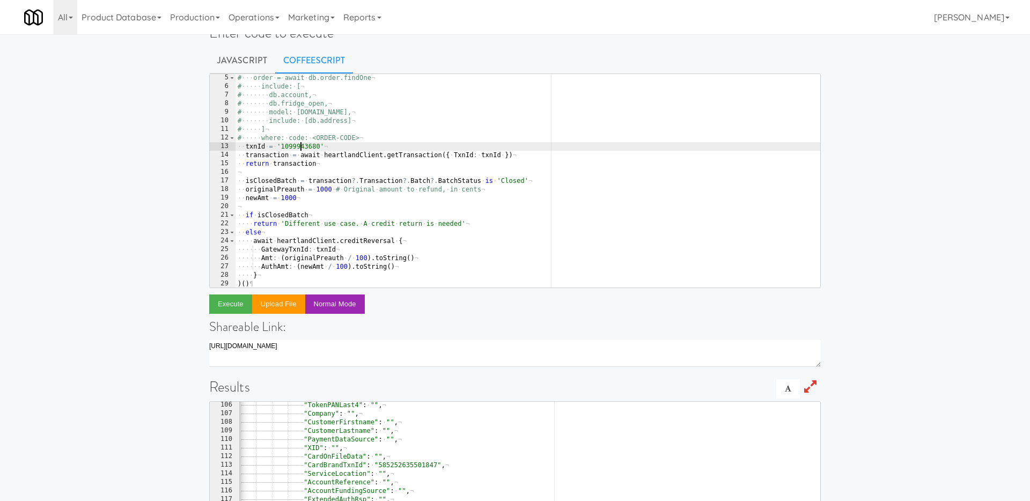
click at [301, 148] on div "# ··· order · = · await · db.order.findOne ¬ # ····· include: · [ ¬ # ······· d…" at bounding box center [528, 188] width 585 height 231
paste textarea "100054256"
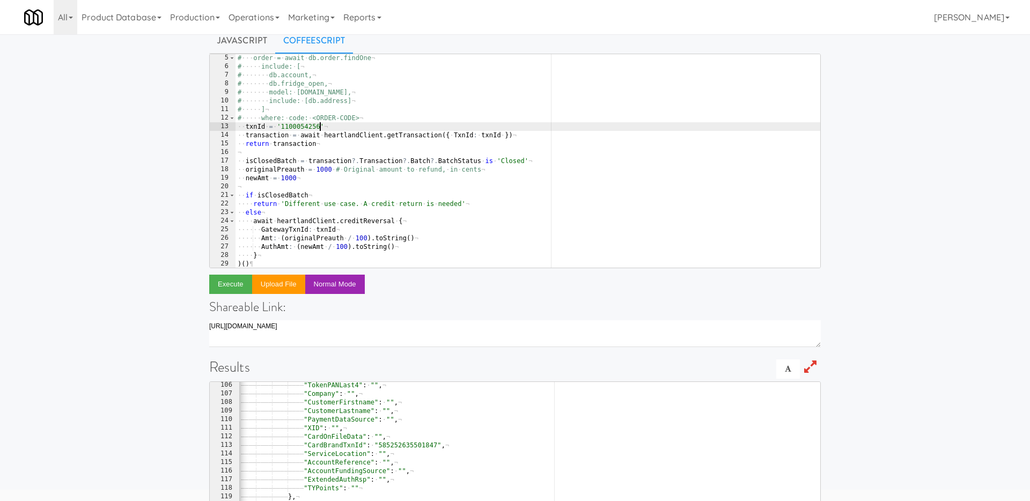
scroll to position [52, 0]
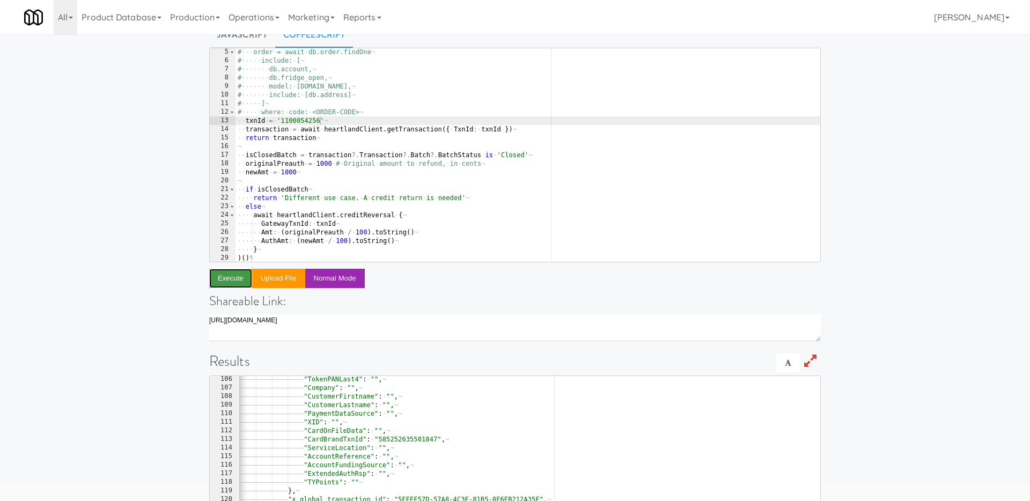
click at [234, 281] on button "Execute" at bounding box center [230, 278] width 43 height 19
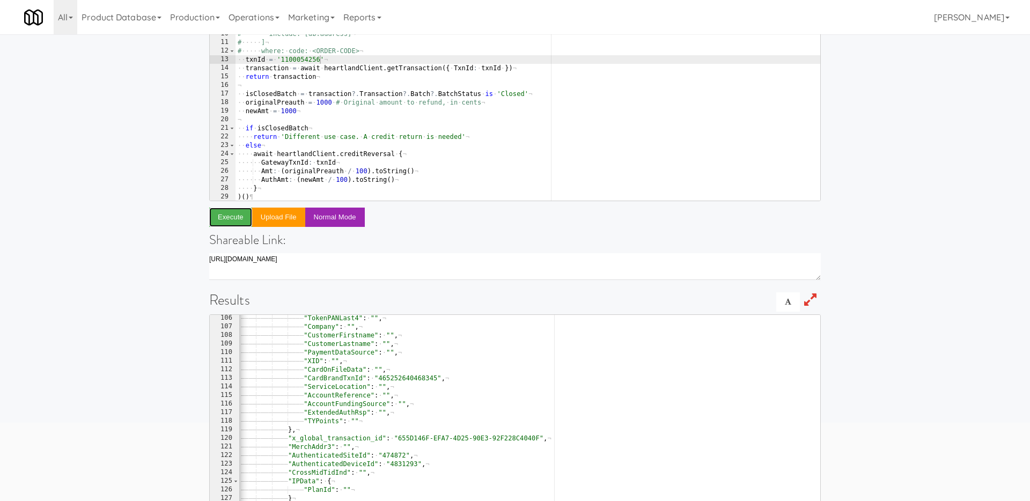
scroll to position [114, 0]
click at [322, 76] on div "# ··· order · = · await · db.order.findOne ¬ # ····· include: · [ ¬ # ······· d…" at bounding box center [528, 101] width 585 height 231
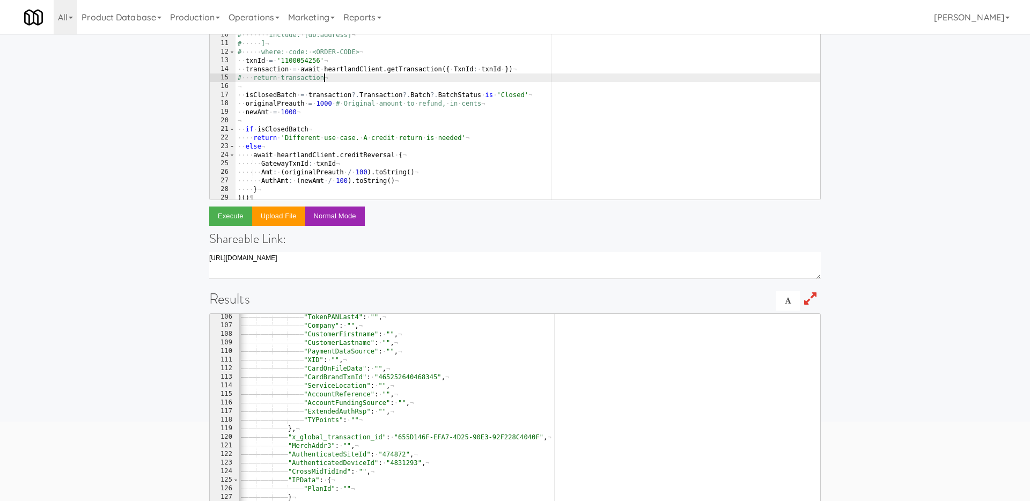
scroll to position [25, 0]
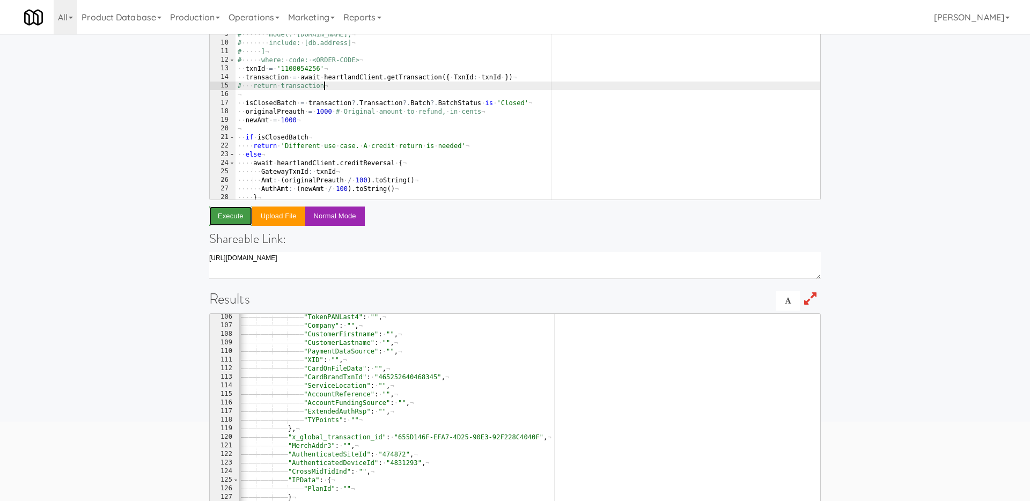
click at [222, 218] on button "Execute" at bounding box center [230, 216] width 43 height 19
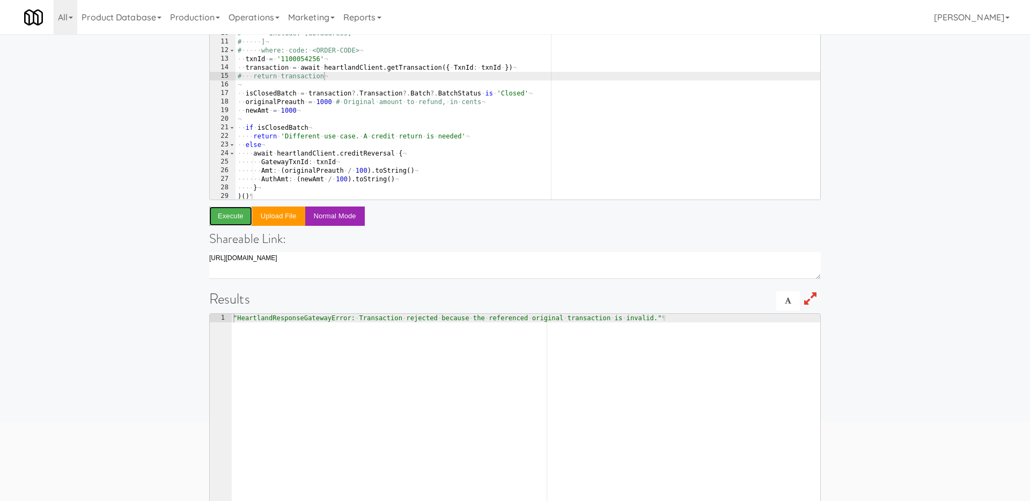
scroll to position [115, 0]
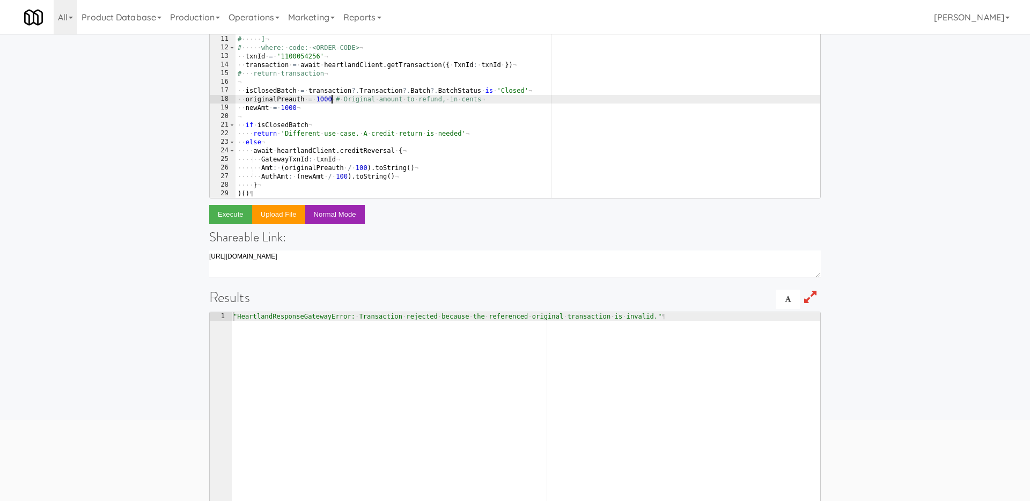
click at [332, 99] on div "# ··· order · = · await · db.order.findOne ¬ # ····· include: · [ ¬ # ······· d…" at bounding box center [528, 98] width 585 height 231
type textarea "originalPreauth = 1001 # Original amount to refund, in cents"
click at [392, 116] on div "# ··· order · = · await · db.order.findOne ¬ # ····· include: · [ ¬ # ······· d…" at bounding box center [528, 98] width 585 height 231
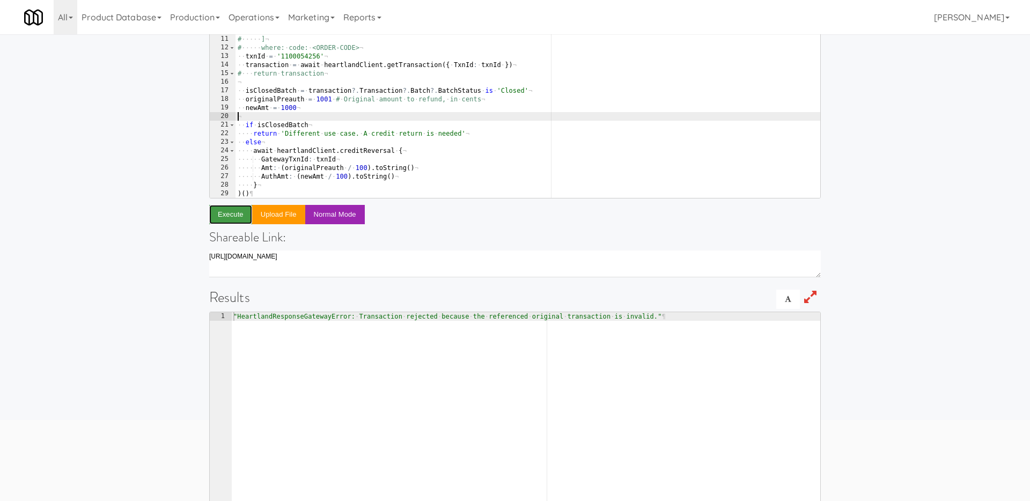
click at [216, 215] on button "Execute" at bounding box center [230, 214] width 43 height 19
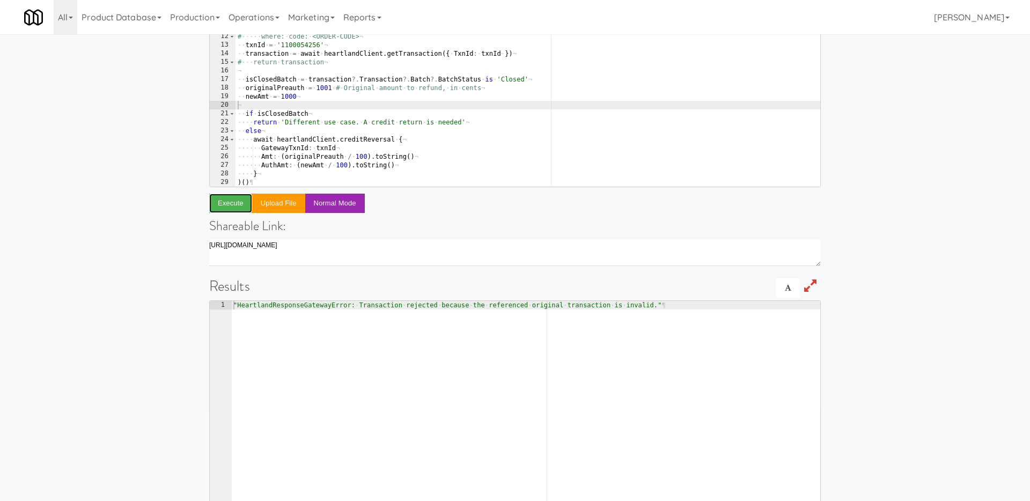
scroll to position [128, 0]
type textarea "AuthAmt: (newAmt / 100).toString()"
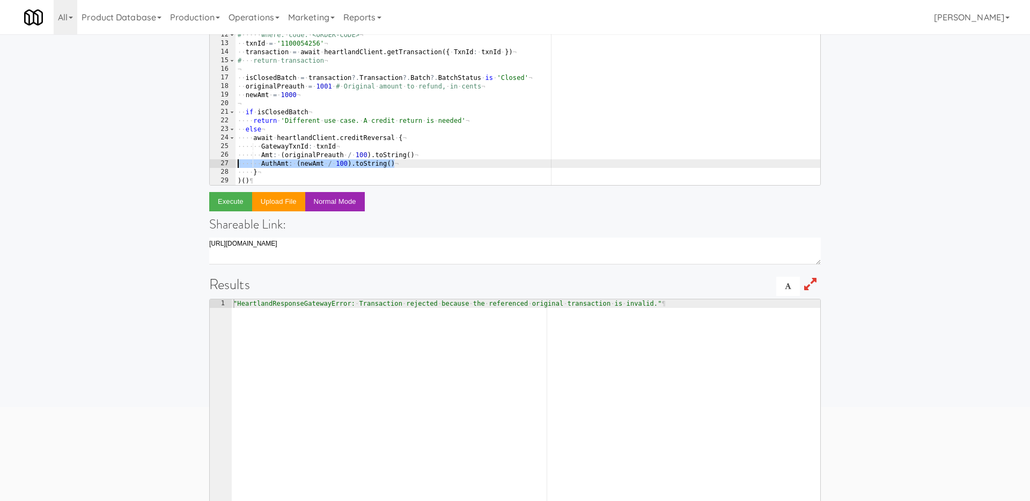
drag, startPoint x: 406, startPoint y: 161, endPoint x: 207, endPoint y: 163, distance: 199.0
click at [207, 163] on div "Enter code to execute Javascript CoffeeScript AuthAmt: (newAmt / 100).toString(…" at bounding box center [515, 219] width 628 height 619
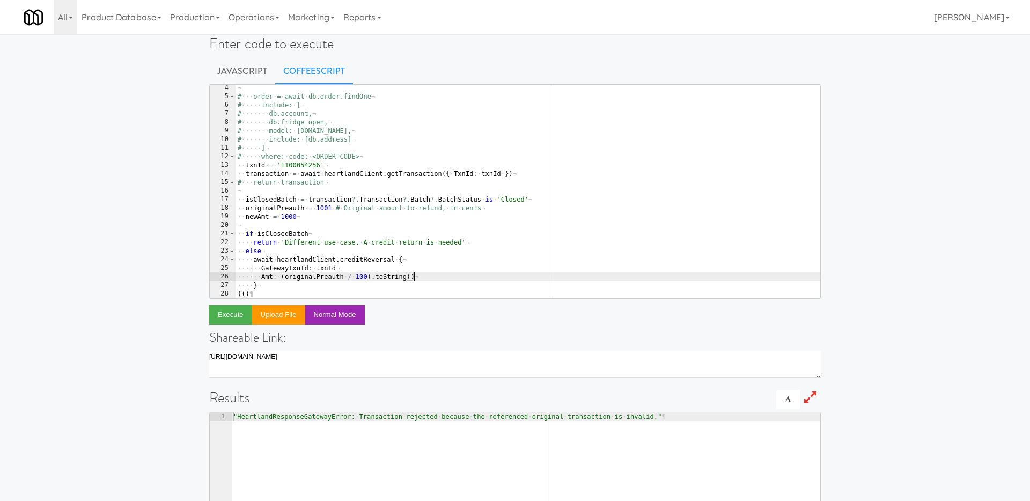
scroll to position [12, 0]
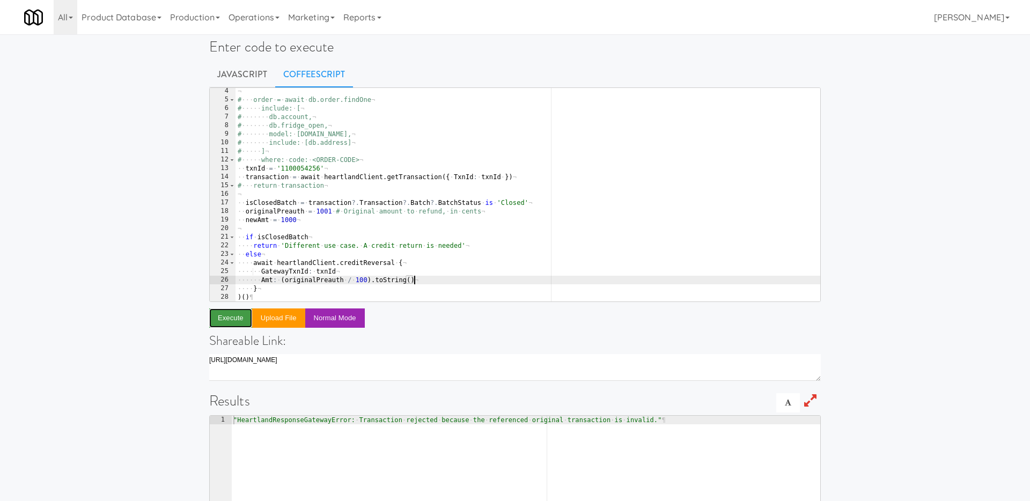
click at [223, 315] on button "Execute" at bounding box center [230, 317] width 43 height 19
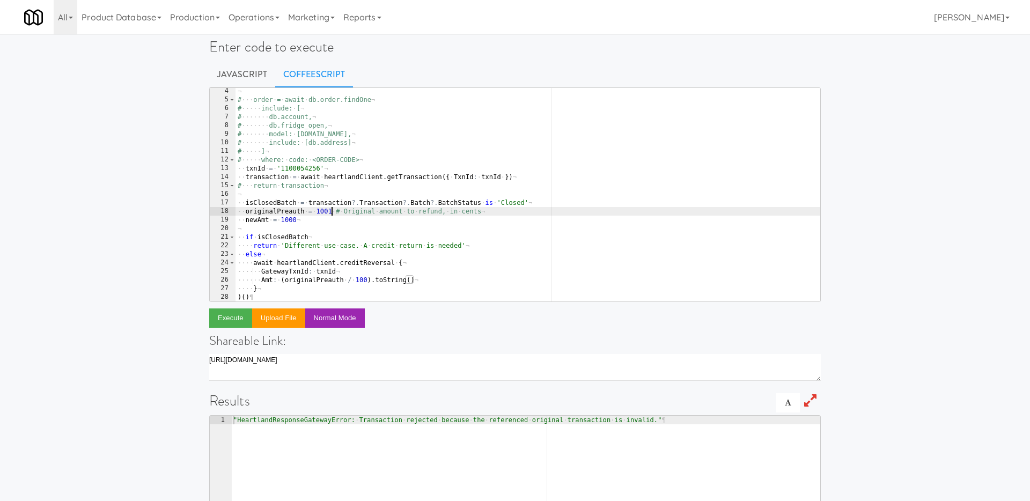
click at [331, 212] on div "¬ # ··· order · = · await · db.order.findOne ¬ # ····· include: · [ ¬ # ·······…" at bounding box center [528, 202] width 585 height 231
type textarea "originalPreauth = 1000 # Original amount to refund, in cents"
click at [374, 231] on div "¬ # ··· order · = · await · db.order.findOne ¬ # ····· include: · [ ¬ # ·······…" at bounding box center [528, 202] width 585 height 231
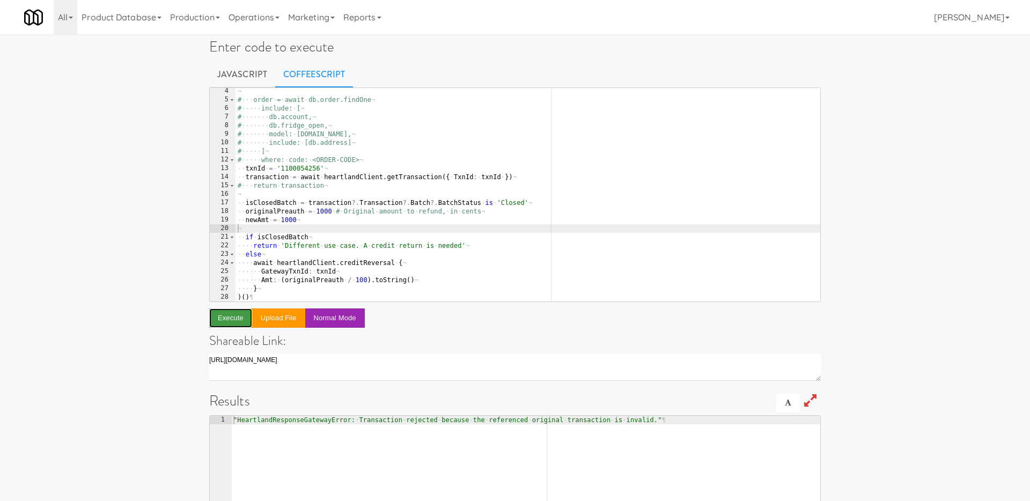
click at [225, 318] on button "Execute" at bounding box center [230, 317] width 43 height 19
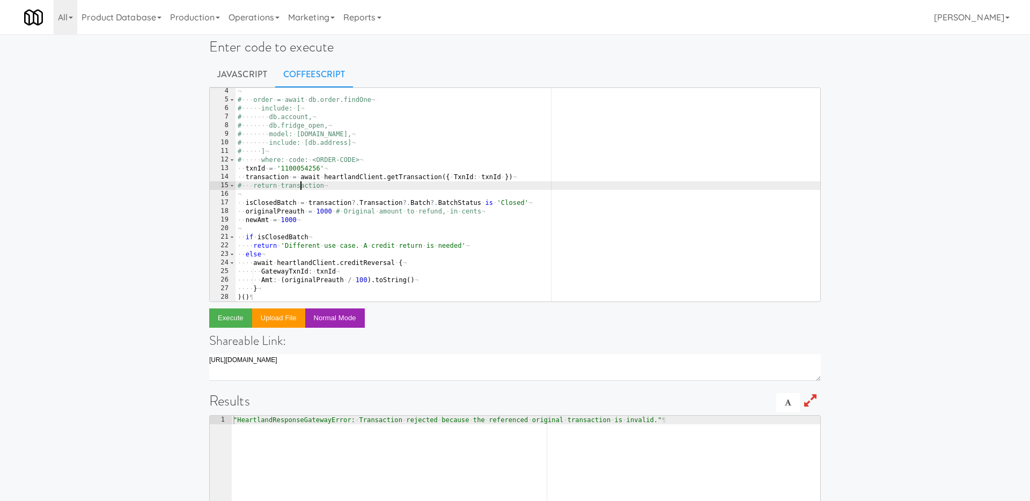
click at [299, 188] on div "¬ # ··· order · = · await · db.order.findOne ¬ # ····· include: · [ ¬ # ·······…" at bounding box center [528, 202] width 585 height 231
click at [234, 311] on button "Execute" at bounding box center [230, 317] width 43 height 19
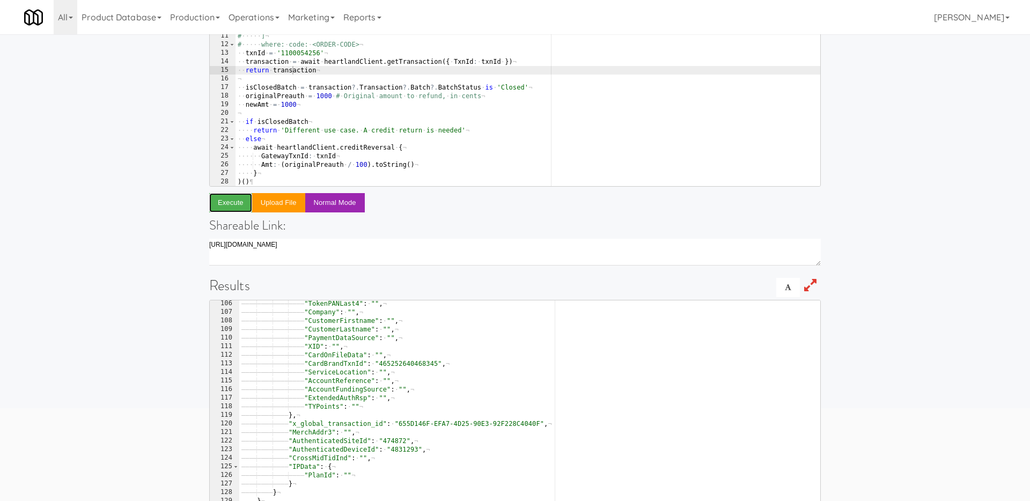
scroll to position [131, 0]
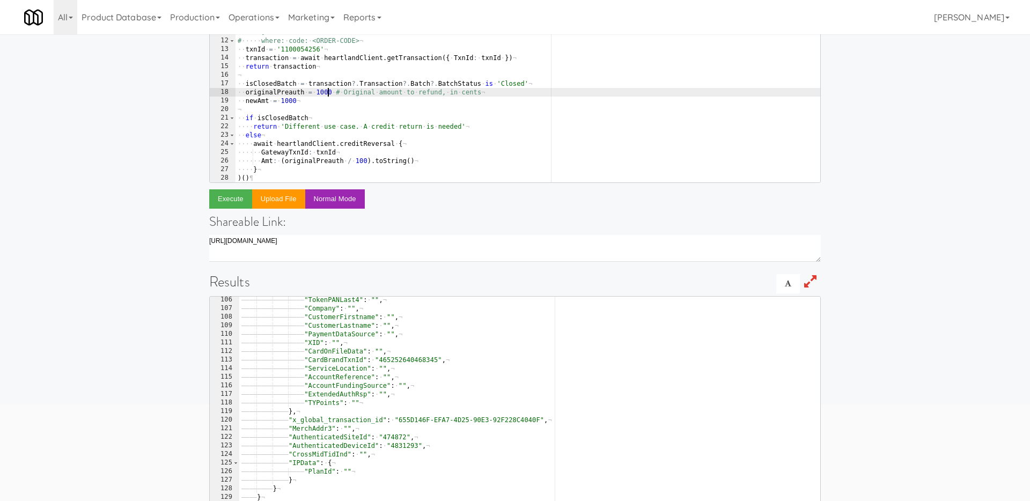
click at [326, 91] on div "¬ # ··· order · = · await · db.order.findOne ¬ # ····· include: · [ ¬ # ·······…" at bounding box center [528, 83] width 585 height 231
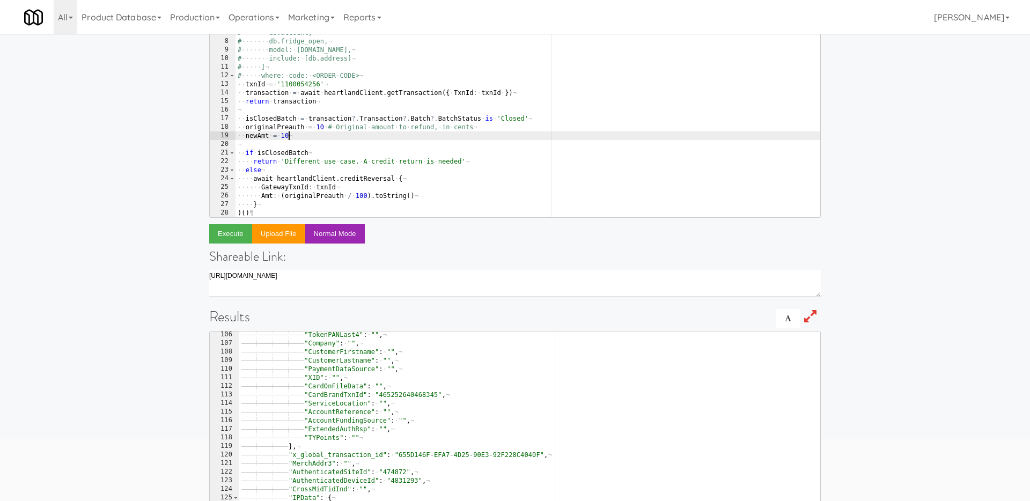
scroll to position [95, 0]
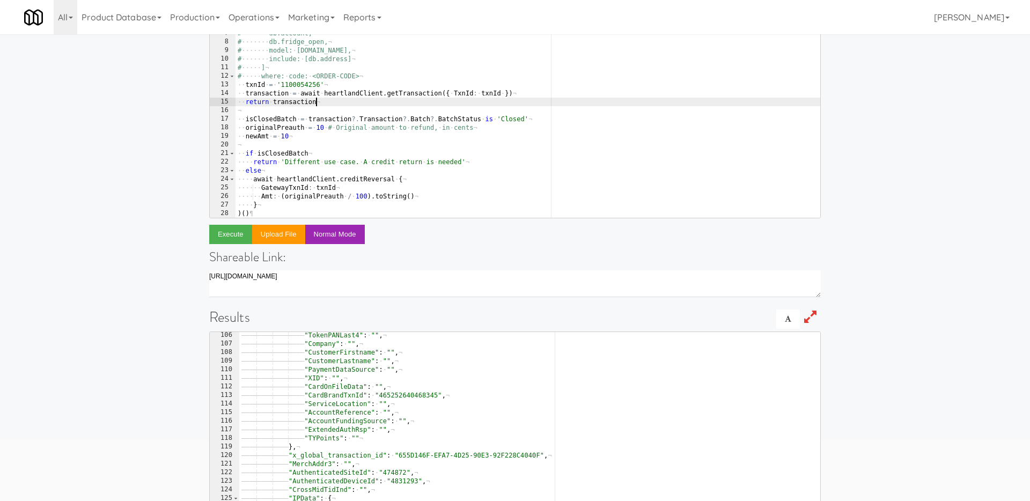
click at [343, 106] on div "¬ # ··· order · = · await · db.order.findOne ¬ # ····· include: · [ ¬ # ·······…" at bounding box center [528, 118] width 585 height 231
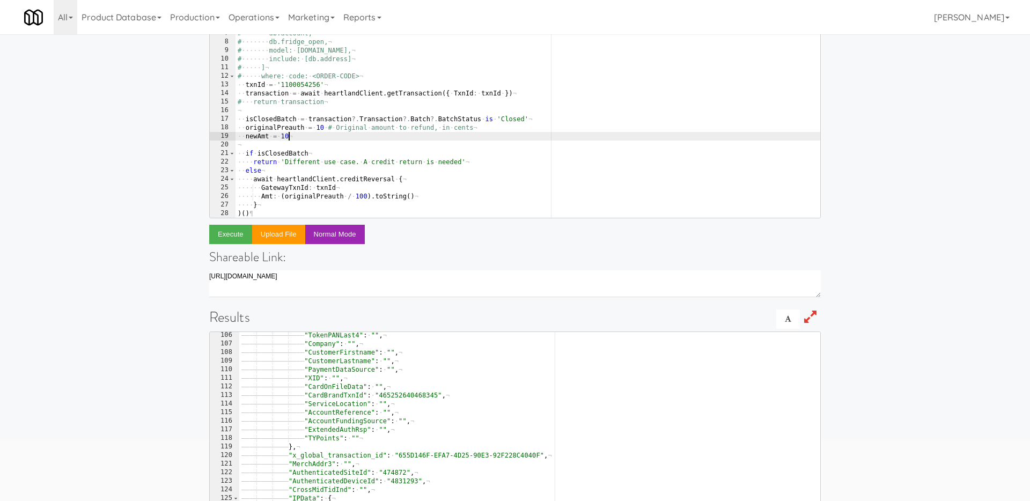
click at [299, 137] on div "¬ # ··· order · = · await · db.order.findOne ¬ # ····· include: · [ ¬ # ·······…" at bounding box center [528, 118] width 585 height 231
type textarea "newAmt = 10"
click at [223, 235] on button "Execute" at bounding box center [230, 234] width 43 height 19
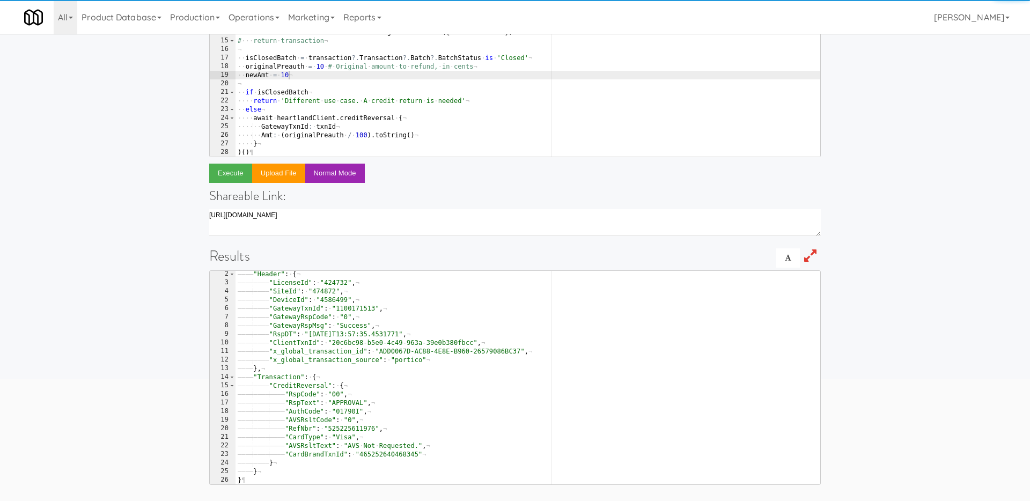
scroll to position [10, 0]
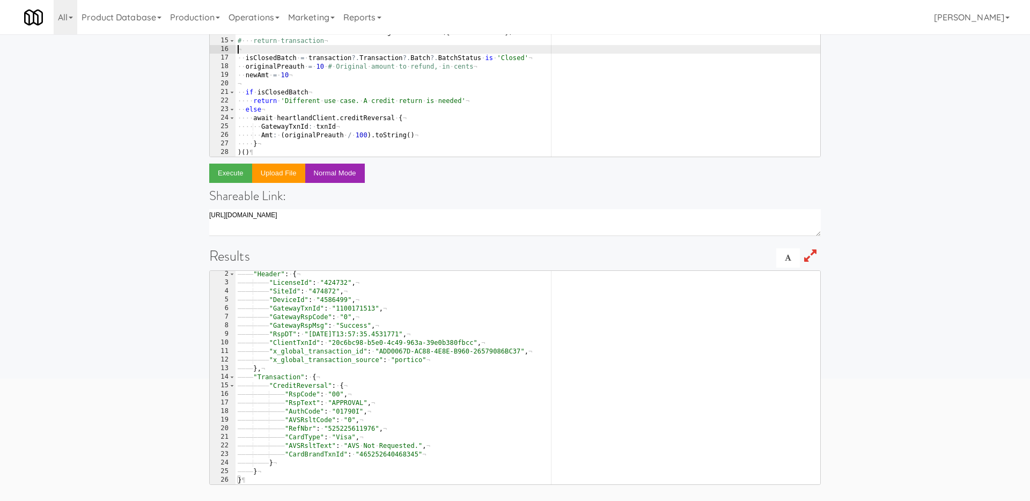
click at [303, 51] on div "¬ # ··· order · = · await · db.order.findOne ¬ # ····· include: · [ ¬ # ·······…" at bounding box center [528, 57] width 585 height 231
click at [255, 73] on div "¬ # ··· order · = · await · db.order.findOne ¬ # ····· include: · [ ¬ # ·······…" at bounding box center [528, 57] width 585 height 231
click at [435, 136] on div "¬ # ··· order · = · await · db.order.findOne ¬ # ····· include: · [ ¬ # ·······…" at bounding box center [528, 57] width 585 height 231
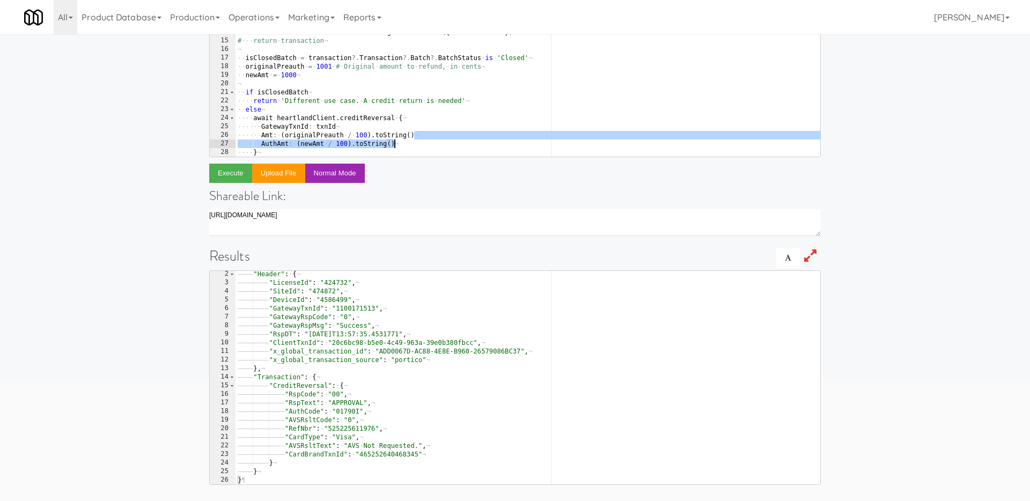
click at [426, 133] on div "¬ # ··· order · = · await · db.order.findOne ¬ # ····· include: · [ ¬ # ·······…" at bounding box center [528, 57] width 585 height 231
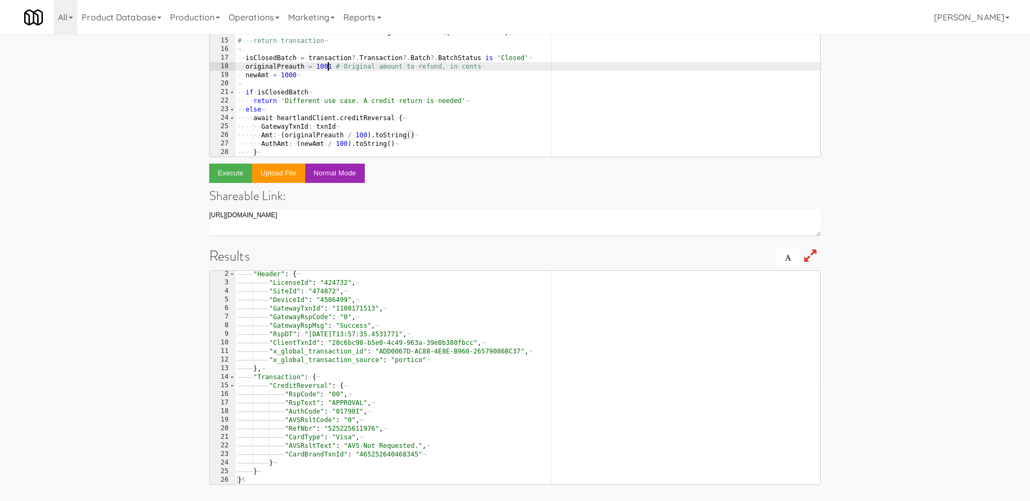
click at [326, 67] on div "¬ # ··· order · = · await · db.order.findOne ¬ # ····· include: · [ ¬ # ·······…" at bounding box center [528, 57] width 585 height 231
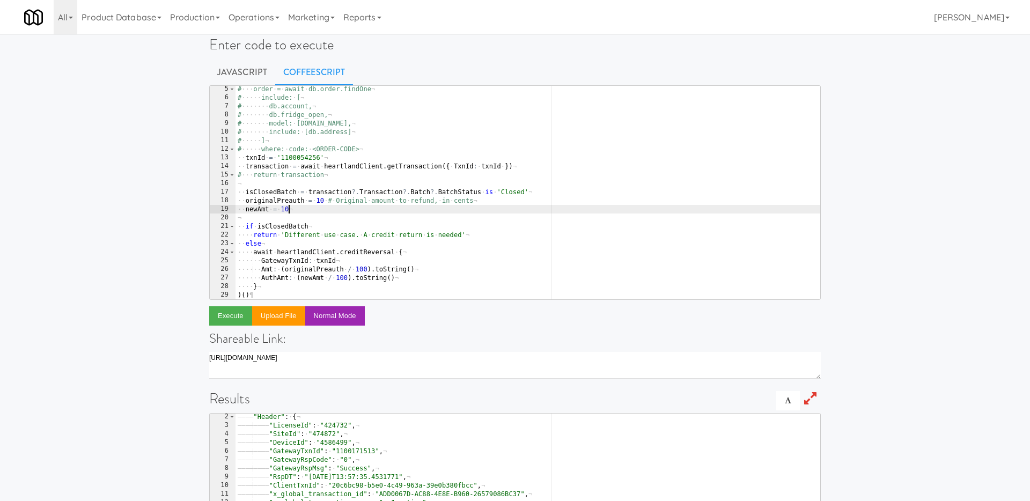
scroll to position [15, 0]
click at [549, 146] on div "# ··· order · = · await · db.order.findOne ¬ # ····· include: · [ ¬ # ······· d…" at bounding box center [528, 199] width 585 height 231
click at [321, 209] on div "# ··· order · = · await · db.order.findOne ¬ # ····· include: · [ ¬ # ······· d…" at bounding box center [528, 199] width 585 height 231
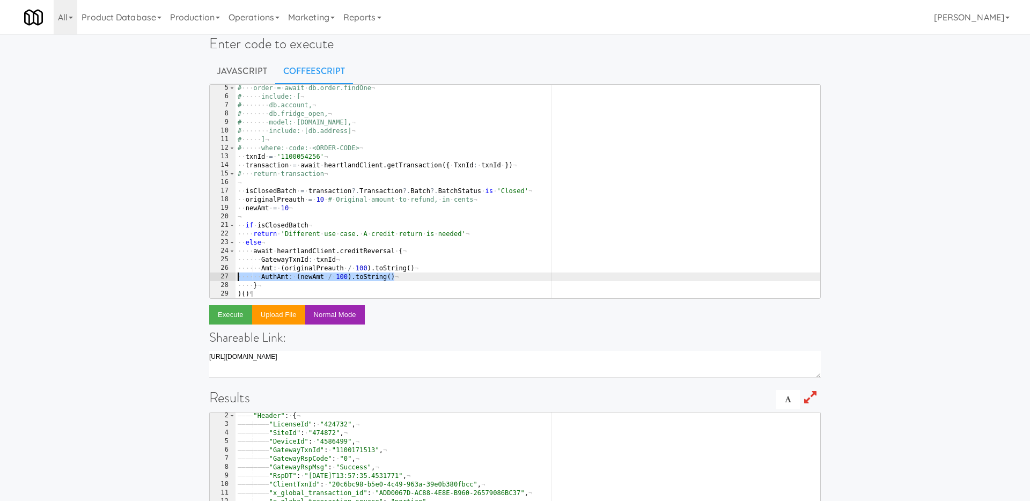
drag, startPoint x: 412, startPoint y: 280, endPoint x: 211, endPoint y: 280, distance: 200.6
click at [211, 280] on pre "newAmt = 10 5 6 7 8 9 10 11 12 13 14 15 16 17 18 19 20 21 22 23 24 25 26 27 28 …" at bounding box center [515, 191] width 612 height 215
type textarea "AuthAmt: (newAmt / 100).toString()"
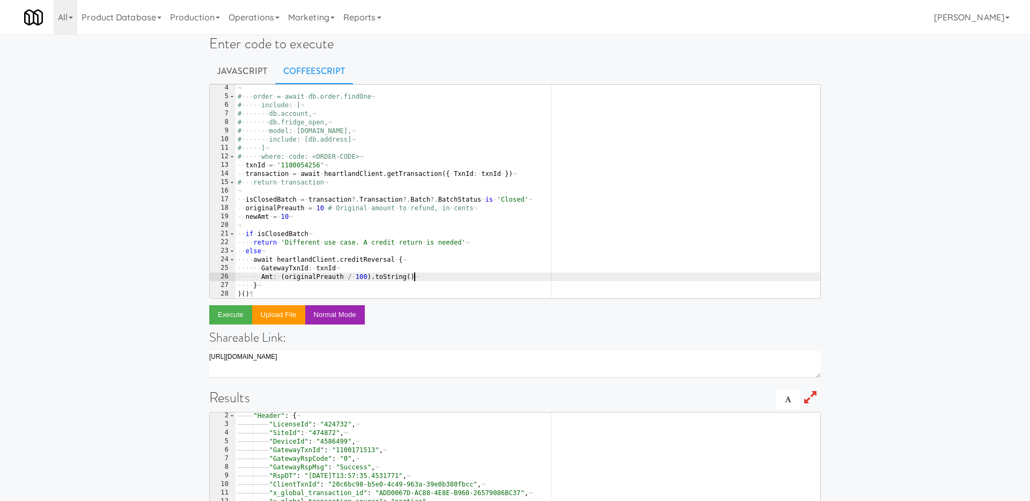
scroll to position [27, 0]
click at [484, 245] on div "¬ # ··· order · = · await · db.order.findOne ¬ # ····· include: · [ ¬ # ·······…" at bounding box center [528, 199] width 585 height 231
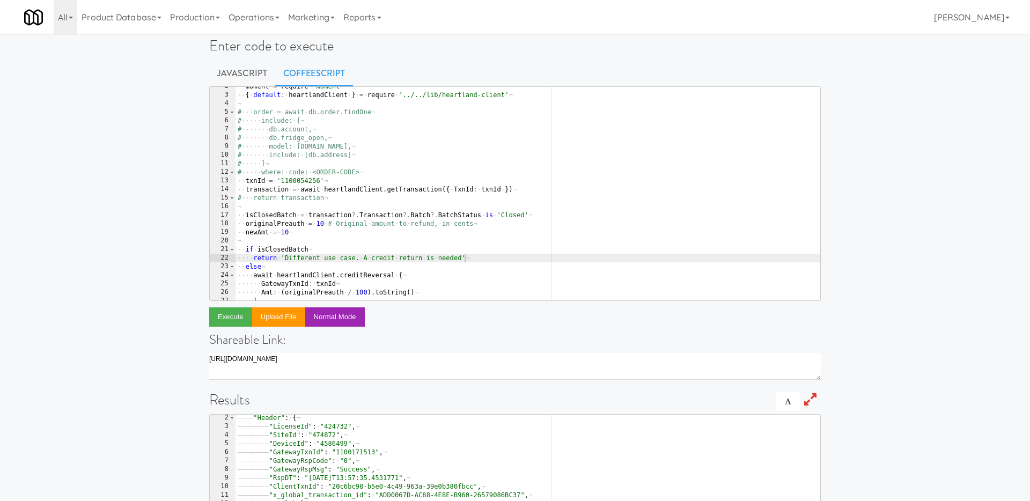
scroll to position [14, 0]
click at [294, 177] on div "·· moment · = · require · 'moment' ¬ ·· { · default : · heartlandClient · } · =…" at bounding box center [528, 197] width 585 height 231
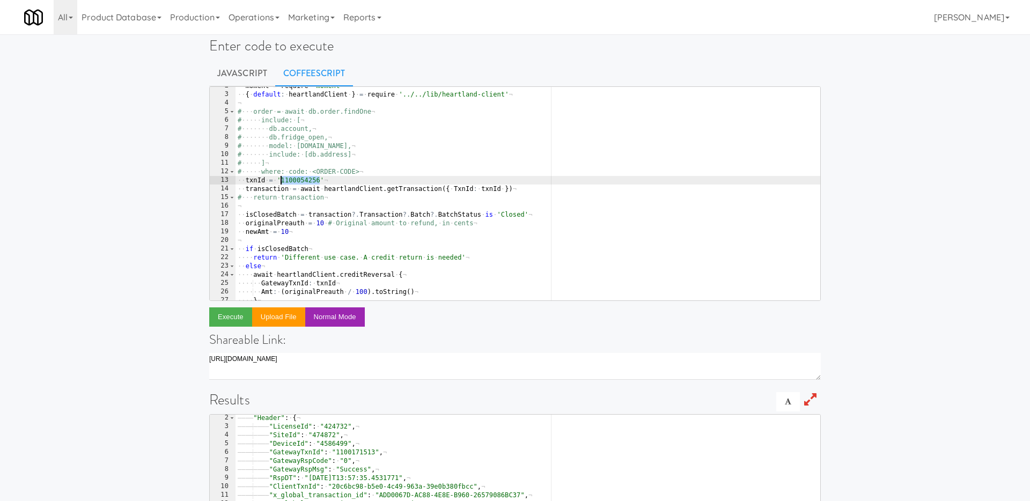
paste textarea "099943680"
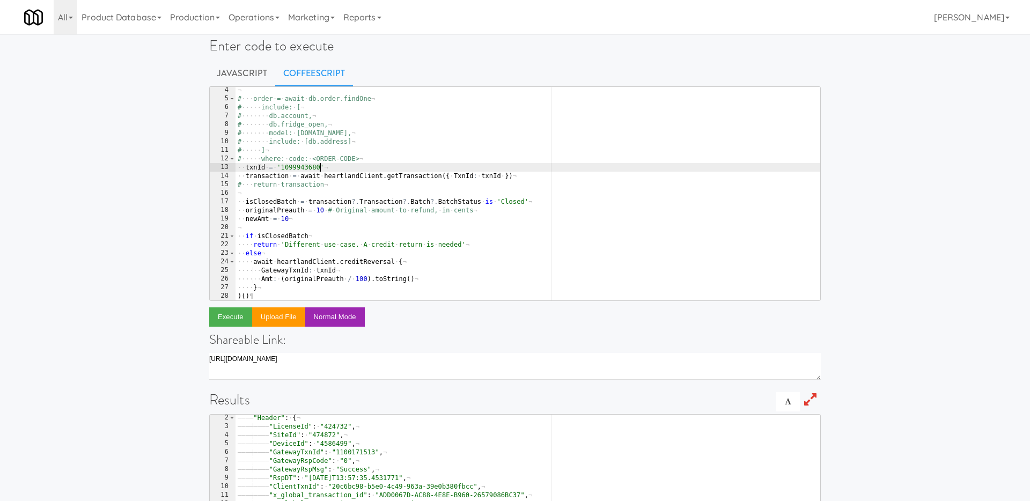
scroll to position [27, 0]
click at [219, 319] on button "Execute" at bounding box center [230, 316] width 43 height 19
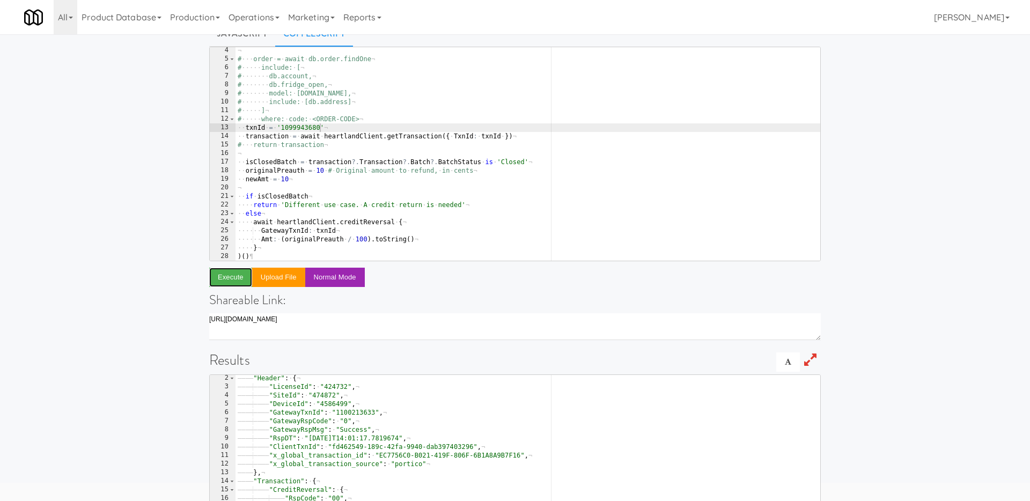
scroll to position [51, 0]
click at [303, 129] on div "¬ # ··· order · = · await · db.order.findOne ¬ # ····· include: · [ ¬ # ·······…" at bounding box center [528, 163] width 585 height 231
paste textarea "60172"
click at [228, 286] on button "Execute" at bounding box center [230, 278] width 43 height 19
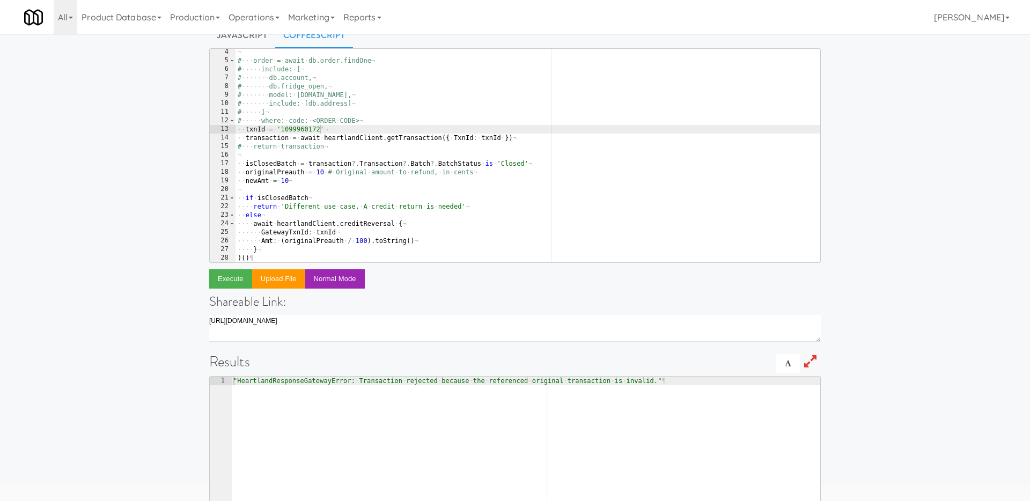
click at [290, 130] on div "¬ # ··· order · = · await · db.order.findOne ¬ # ····· include: · [ ¬ # ·······…" at bounding box center [528, 163] width 585 height 231
paste textarea "1732791"
click at [224, 282] on button "Execute" at bounding box center [230, 278] width 43 height 19
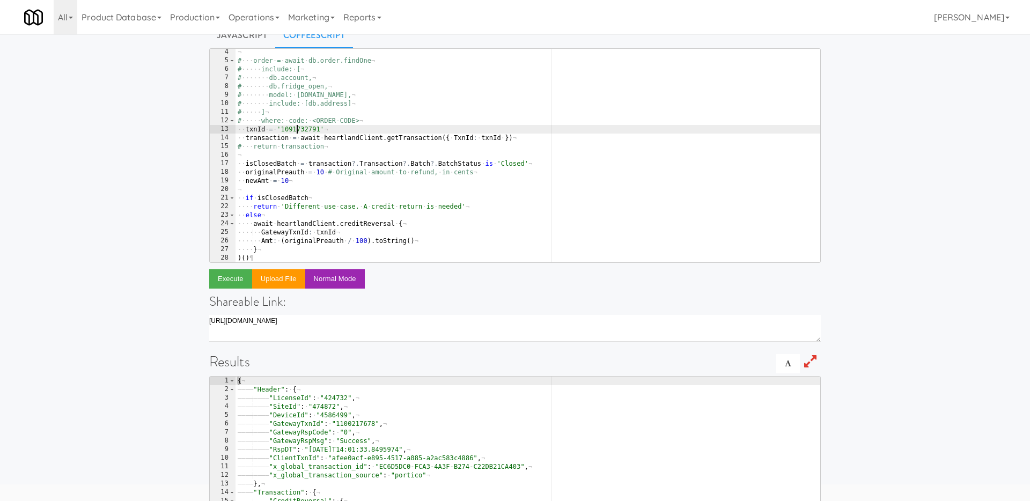
click at [295, 130] on div "¬ # ··· order · = · await · db.order.findOne ¬ # ····· include: · [ ¬ # ·······…" at bounding box center [528, 163] width 585 height 231
paste textarea "100241445"
type textarea "txnId = '1100241445'"
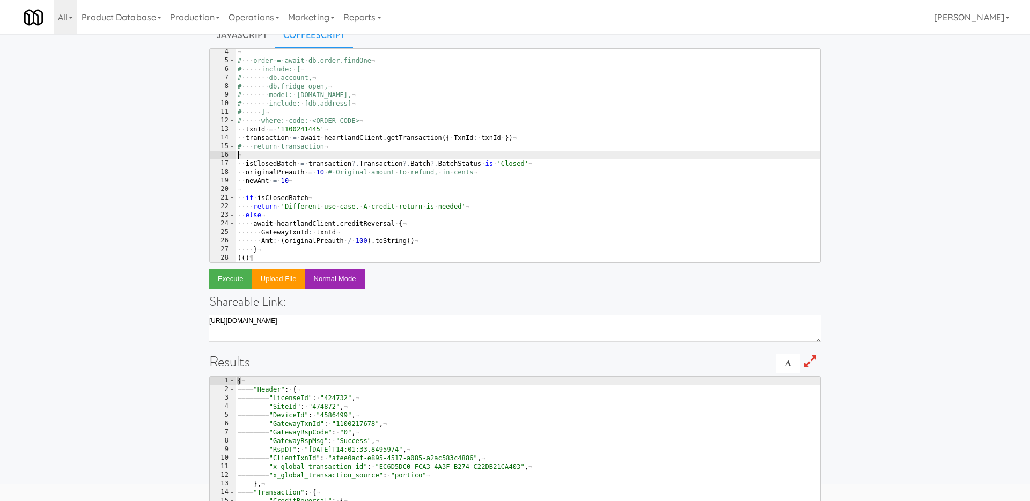
click at [410, 158] on div "¬ # ··· order · = · await · db.order.findOne ¬ # ····· include: · [ ¬ # ·······…" at bounding box center [528, 163] width 585 height 231
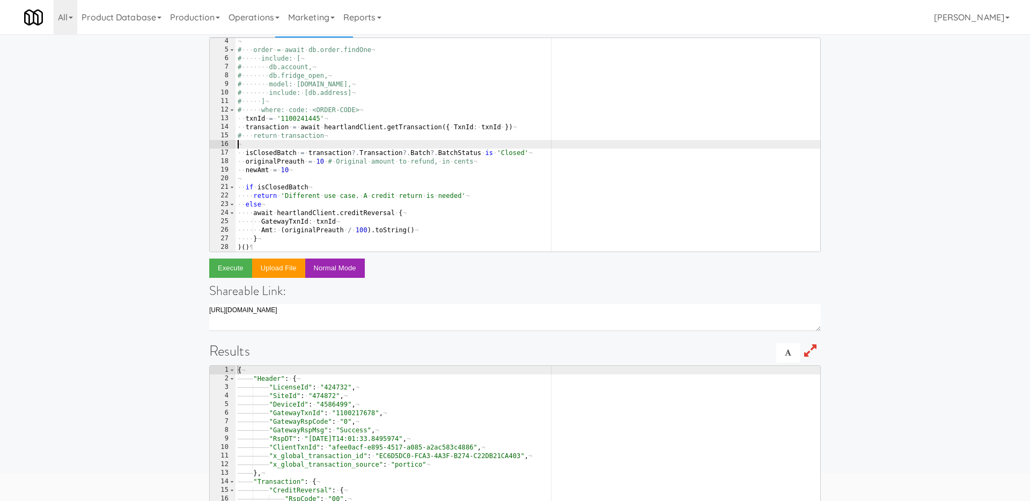
click at [418, 225] on div "¬ # ··· order · = · await · db.order.findOne ¬ # ····· include: · [ ¬ # ·······…" at bounding box center [528, 152] width 585 height 231
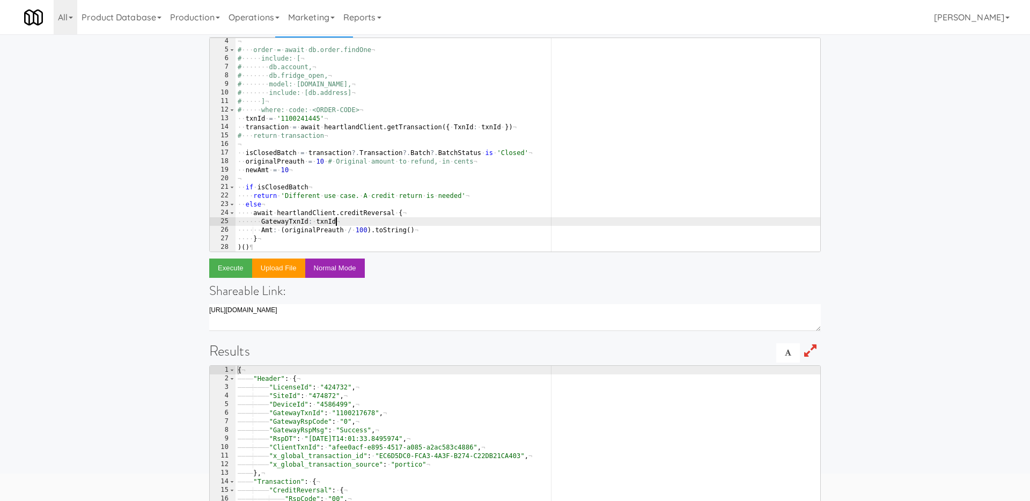
click at [428, 229] on div "¬ # ··· order · = · await · db.order.findOne ¬ # ····· include: · [ ¬ # ·······…" at bounding box center [528, 152] width 585 height 231
type textarea "Amt: (originalPreauth / 100).toString()"
paste textarea "AuthAmt: (newAmt / 100).toString()"
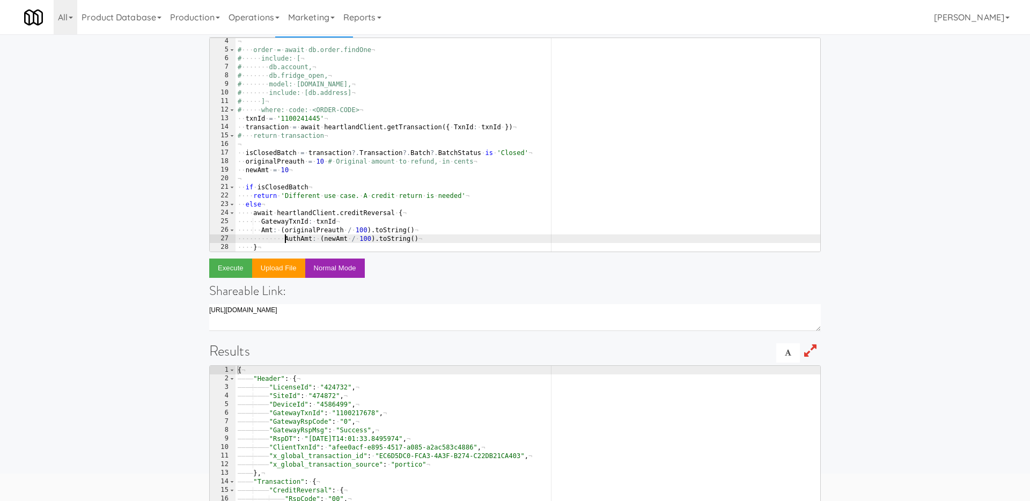
click at [283, 241] on div "¬ # ··· order · = · await · db.order.findOne ¬ # ····· include: · [ ¬ # ·······…" at bounding box center [528, 152] width 585 height 231
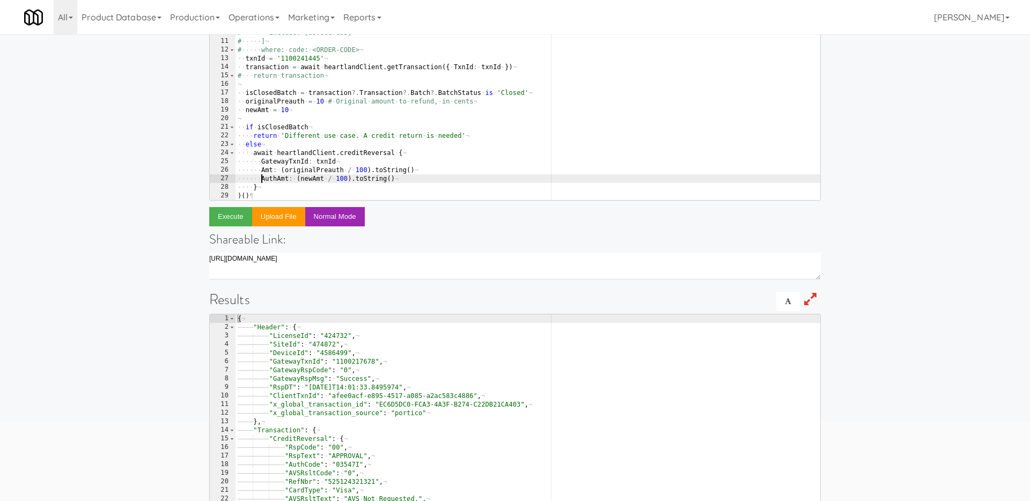
scroll to position [107, 0]
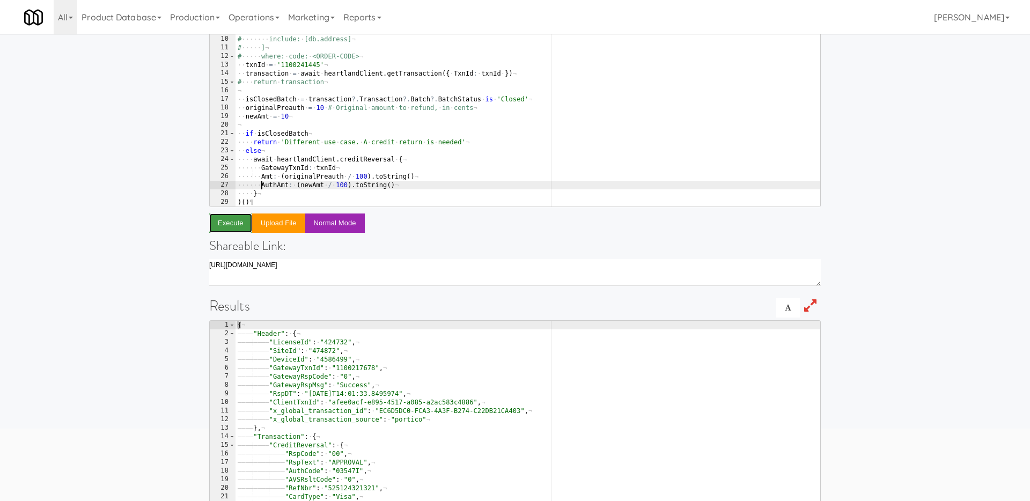
click at [218, 222] on button "Execute" at bounding box center [230, 223] width 43 height 19
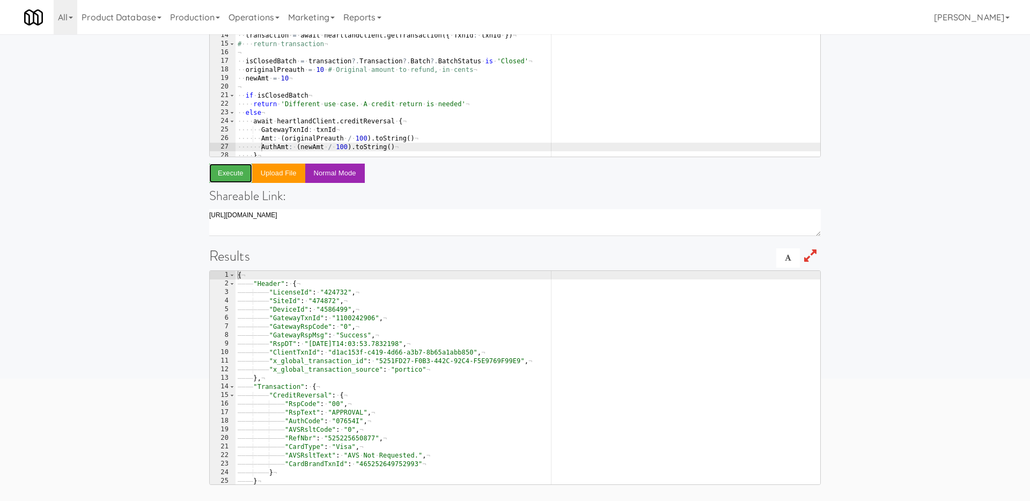
scroll to position [35, 0]
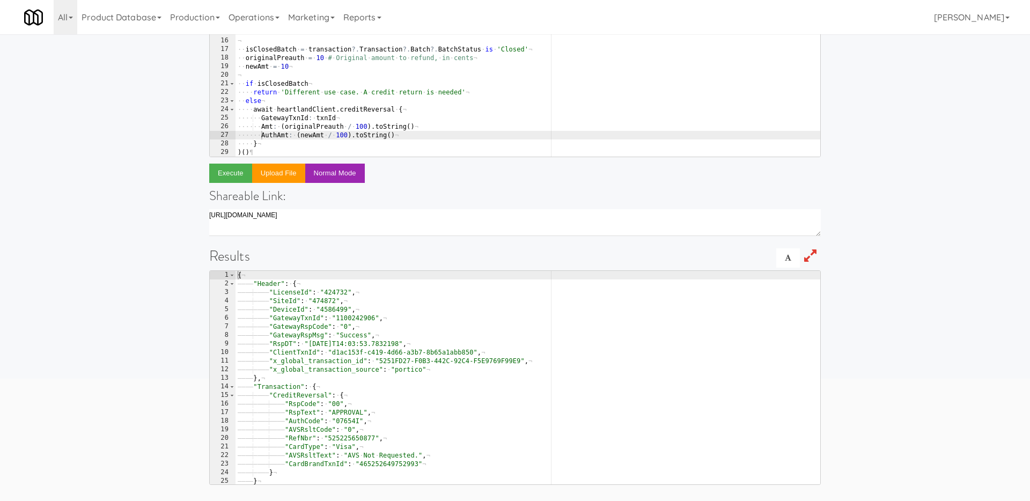
click at [306, 116] on div "# ··· order · = · await · db.order.findOne ¬ # ····· include: · [ ¬ # ······· d…" at bounding box center [528, 57] width 585 height 231
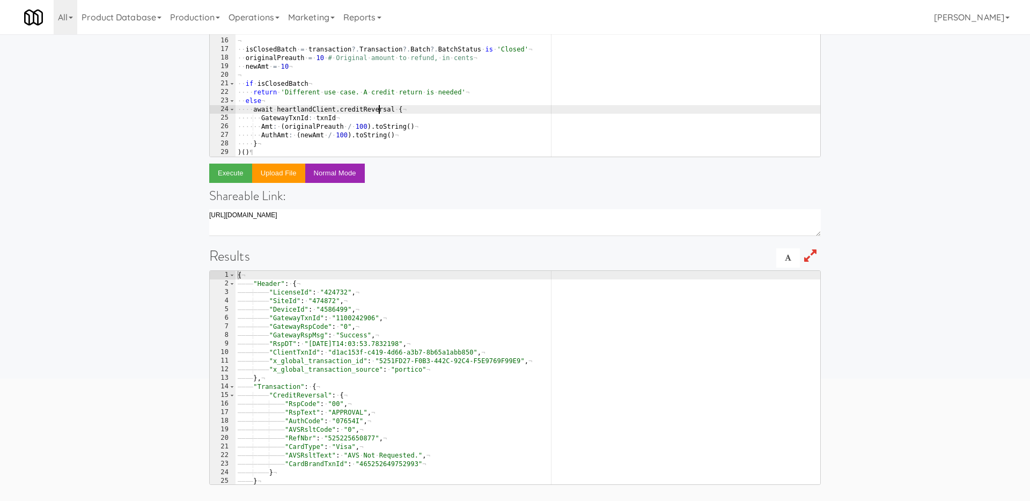
click at [377, 108] on div "# ··· order · = · await · db.order.findOne ¬ # ····· include: · [ ¬ # ······· d…" at bounding box center [528, 57] width 585 height 231
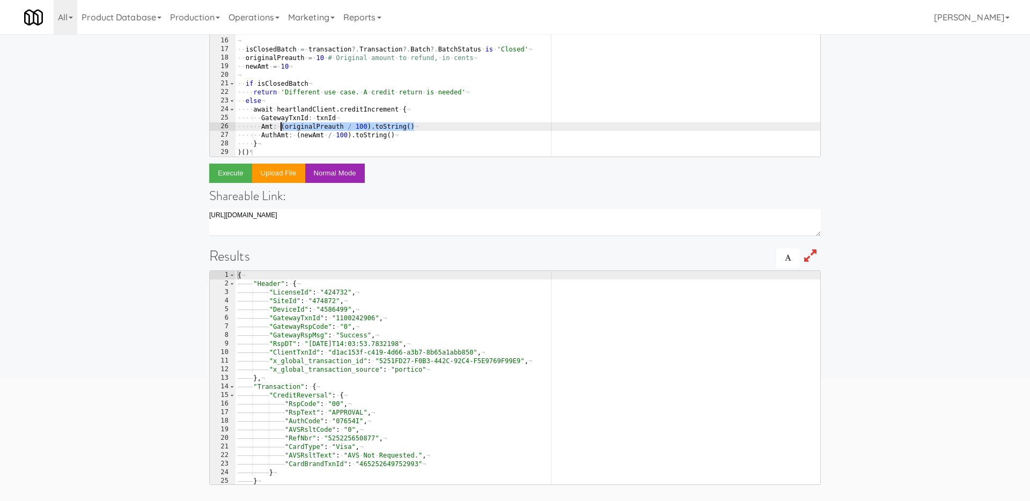
drag, startPoint x: 418, startPoint y: 128, endPoint x: 280, endPoint y: 127, distance: 139.0
click at [280, 127] on div "# ··· order · = · await · db.order.findOne ¬ # ····· include: · [ ¬ # ······· d…" at bounding box center [528, 57] width 585 height 231
click at [417, 135] on div "# ··· order · = · await · db.order.findOne ¬ # ····· include: · [ ¬ # ······· d…" at bounding box center [528, 57] width 585 height 231
type textarea "AuthAmt: (newAmt / 100).toString()"
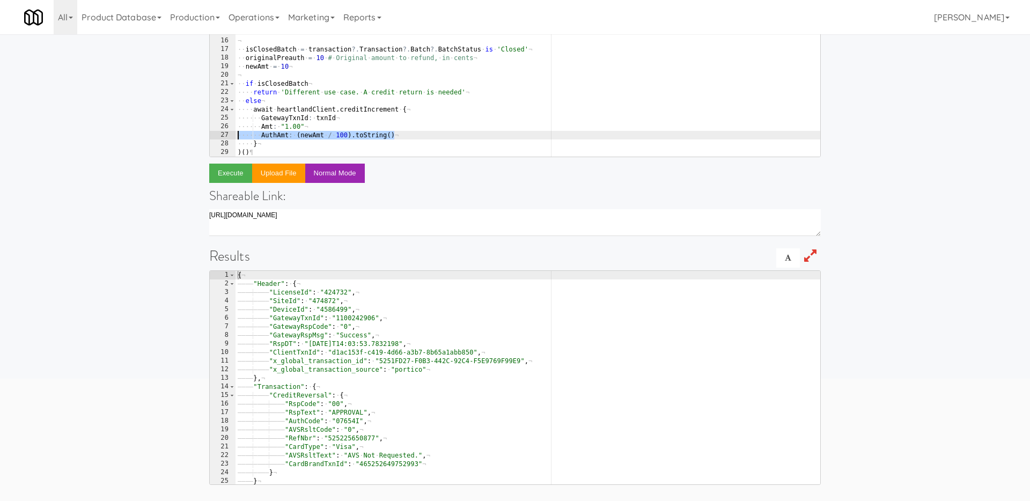
drag, startPoint x: 417, startPoint y: 135, endPoint x: 227, endPoint y: 134, distance: 189.9
click at [227, 134] on pre "AuthAmt: (newAmt / 100).toString() 5 6 7 8 9 10 11 12 13 14 15 16 17 18 19 20 2…" at bounding box center [515, 50] width 612 height 215
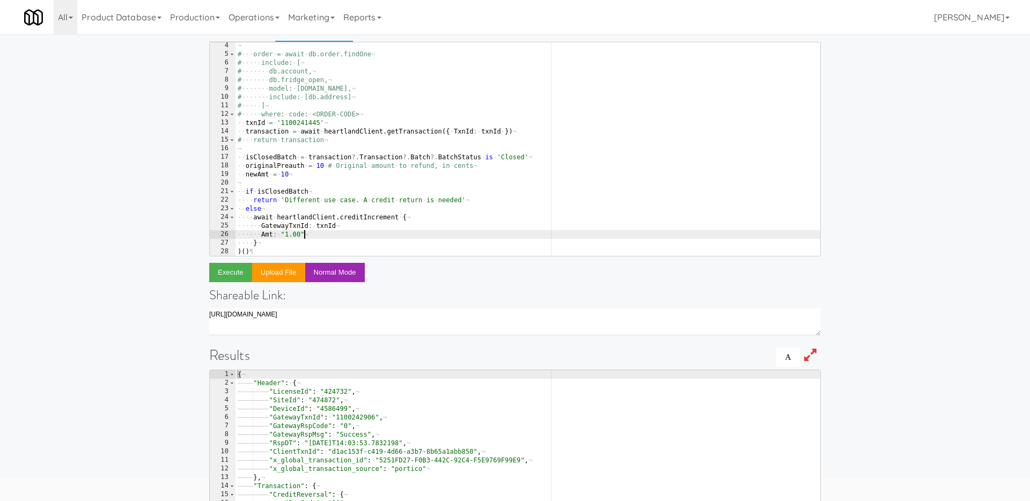
scroll to position [58, 0]
click at [217, 272] on button "Execute" at bounding box center [230, 271] width 43 height 19
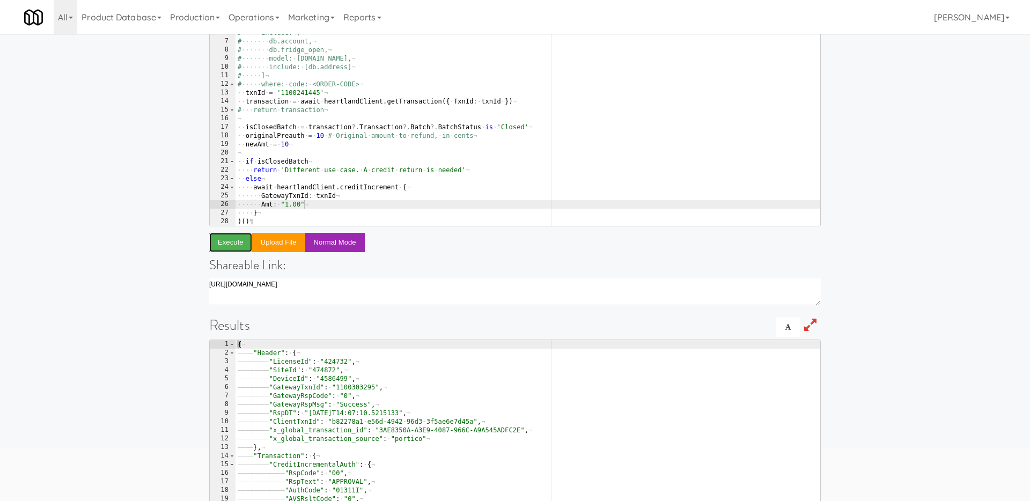
scroll to position [90, 0]
click at [401, 192] on div "¬ # ··· order · = · await · db.order.findOne ¬ # ····· include: · [ ¬ # ·······…" at bounding box center [528, 124] width 585 height 231
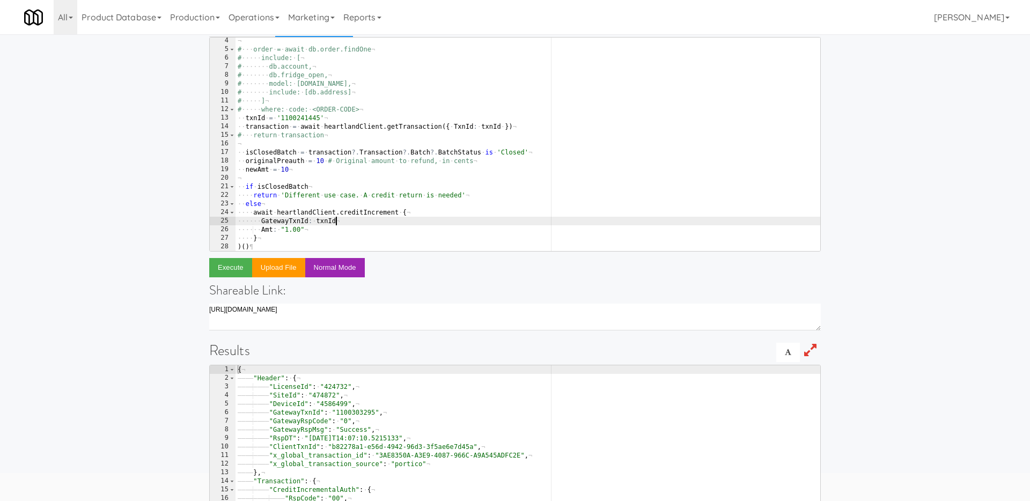
scroll to position [0, 0]
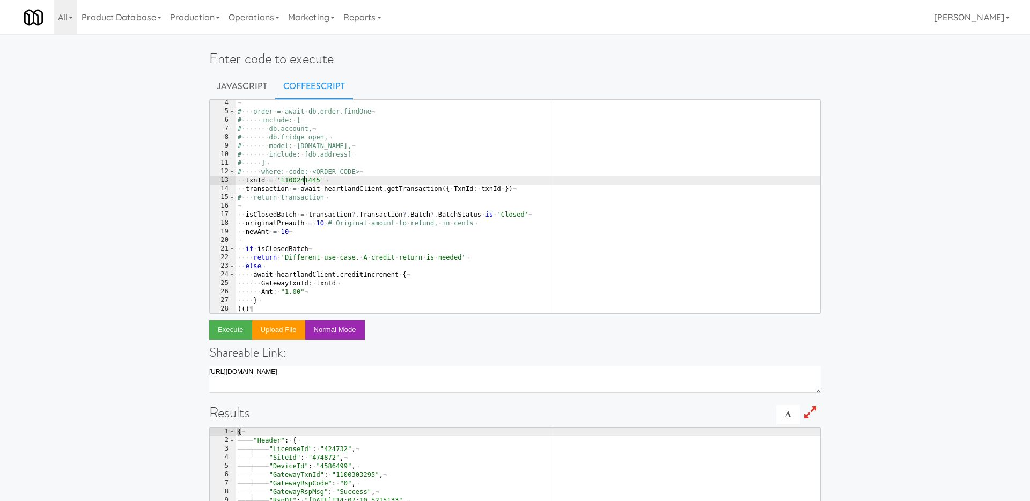
click at [304, 180] on div "¬ # ··· order · = · await · db.order.findOne ¬ # ····· include: · [ ¬ # ·······…" at bounding box center [528, 214] width 585 height 231
paste textarea "395886"
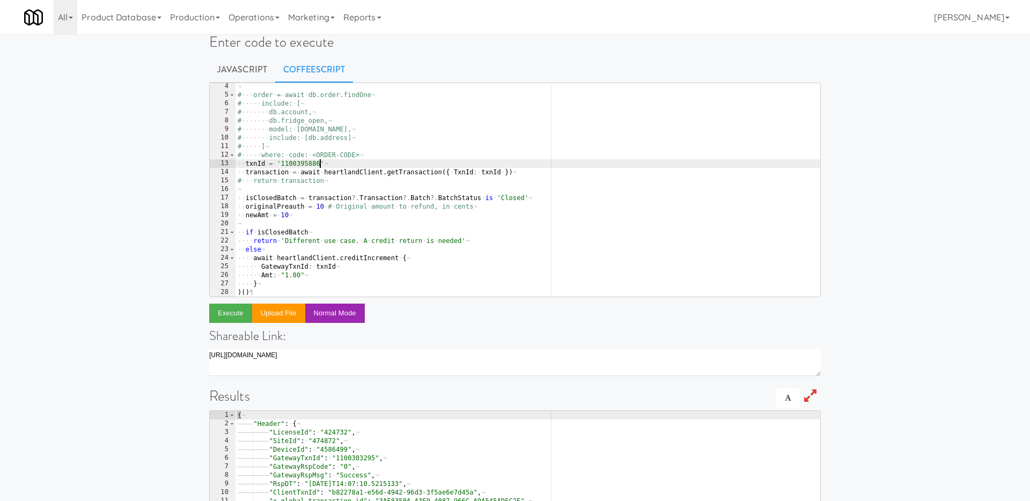
click at [361, 257] on div "¬ # ··· order · = · await · db.order.findOne ¬ # ····· include: · [ ¬ # ·······…" at bounding box center [528, 197] width 585 height 231
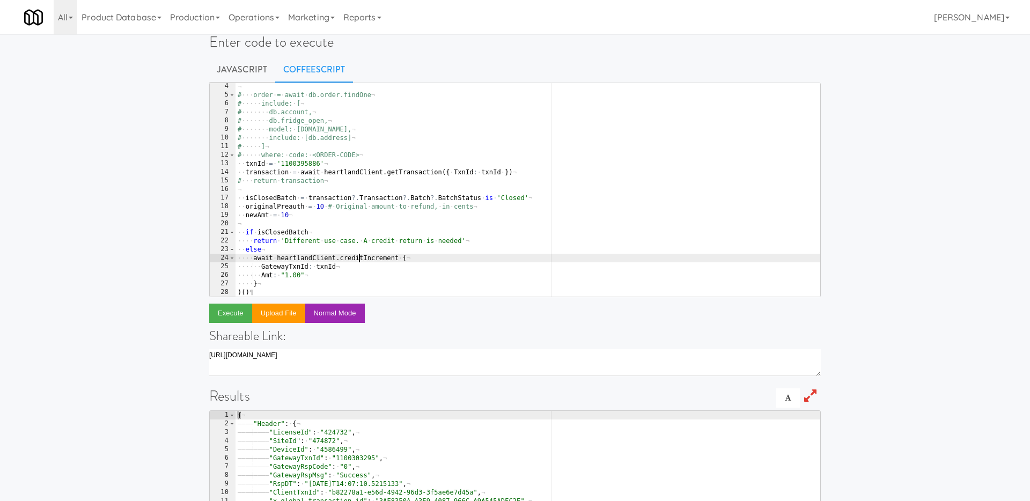
click at [361, 257] on div "¬ # ··· order · = · await · db.order.findOne ¬ # ····· include: · [ ¬ # ·······…" at bounding box center [528, 197] width 585 height 231
click at [323, 265] on div "¬ # ··· order · = · await · db.order.findOne ¬ # ····· include: · [ ¬ # ·······…" at bounding box center [528, 197] width 585 height 231
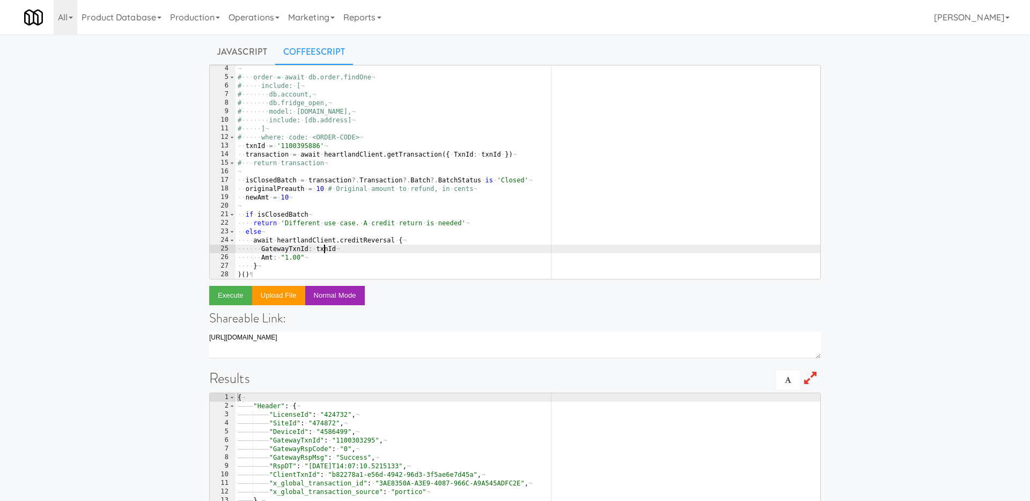
scroll to position [37, 0]
click at [301, 255] on div "¬ # ··· order · = · await · db.order.findOne ¬ # ····· include: · [ ¬ # ·······…" at bounding box center [528, 177] width 585 height 231
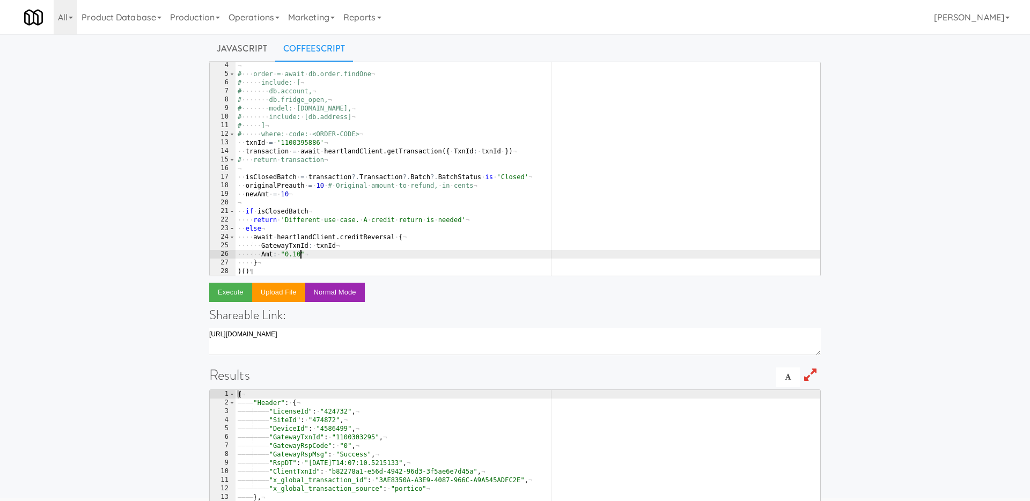
scroll to position [41, 0]
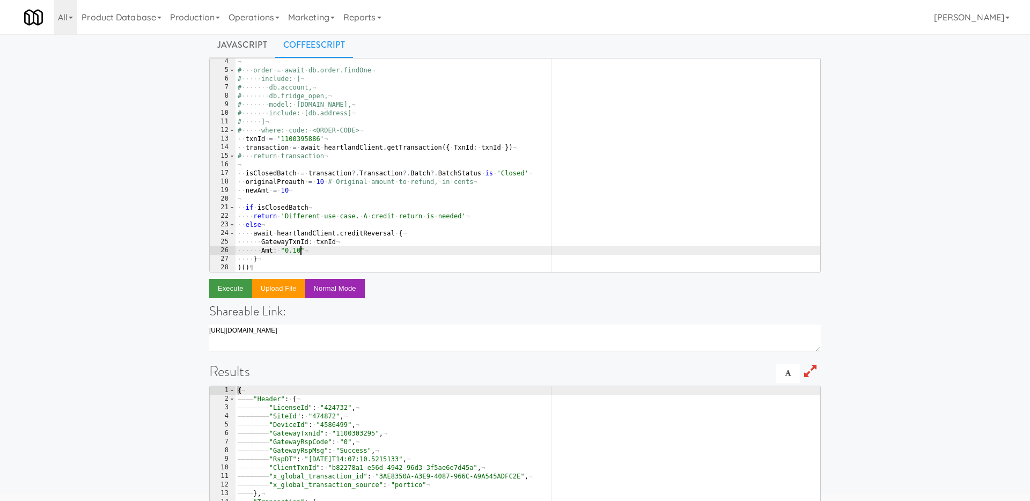
type textarea "Amt: "0.10""
click at [219, 284] on button "Execute" at bounding box center [230, 288] width 43 height 19
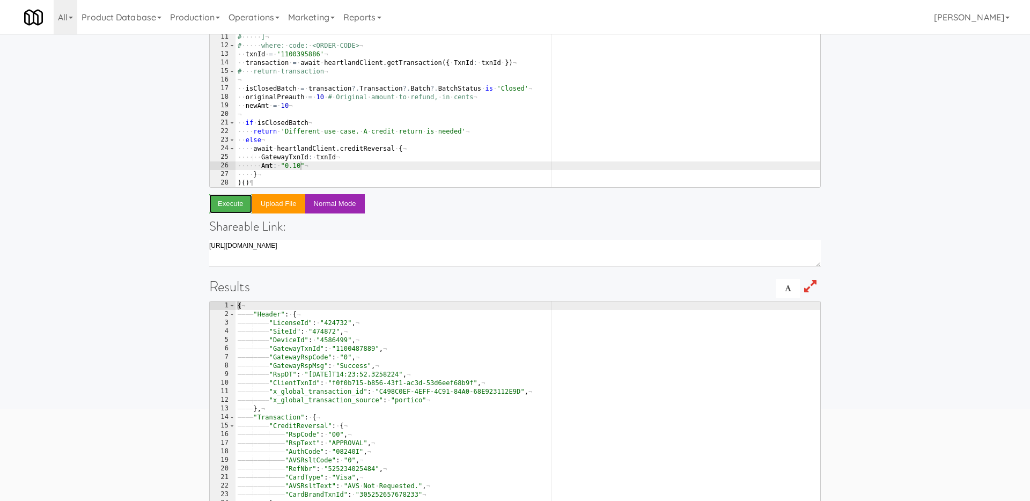
scroll to position [127, 0]
